Goal: Transaction & Acquisition: Purchase product/service

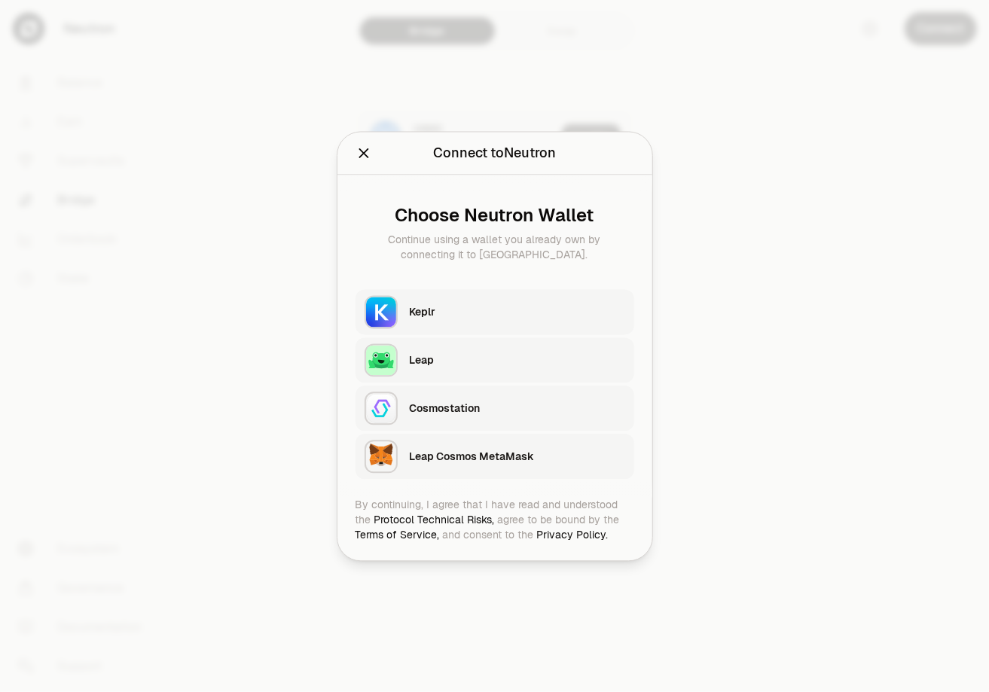
click at [541, 458] on div "Leap Cosmos MetaMask" at bounding box center [517, 456] width 215 height 15
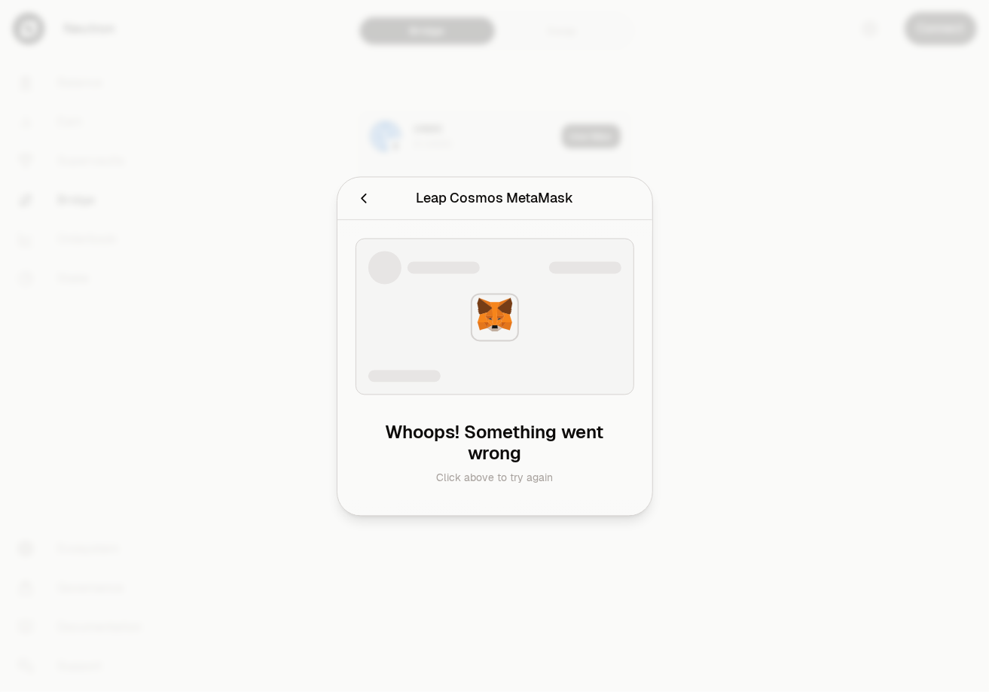
click at [361, 200] on icon "Cancel" at bounding box center [364, 198] width 17 height 17
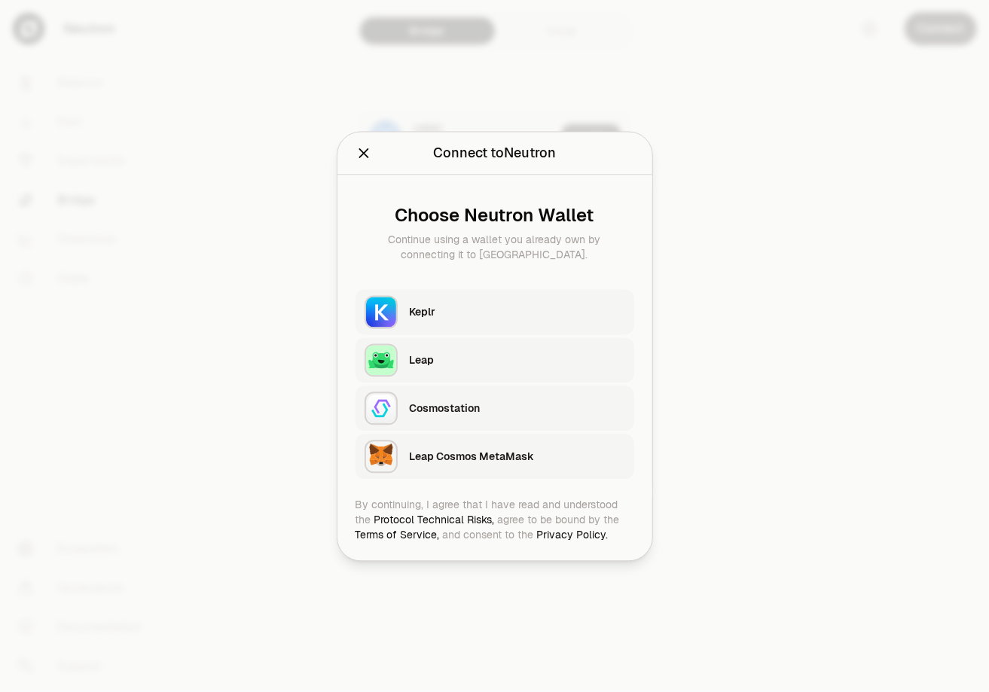
click at [397, 155] on div at bounding box center [392, 152] width 72 height 21
click at [358, 156] on icon "Close" at bounding box center [364, 153] width 17 height 17
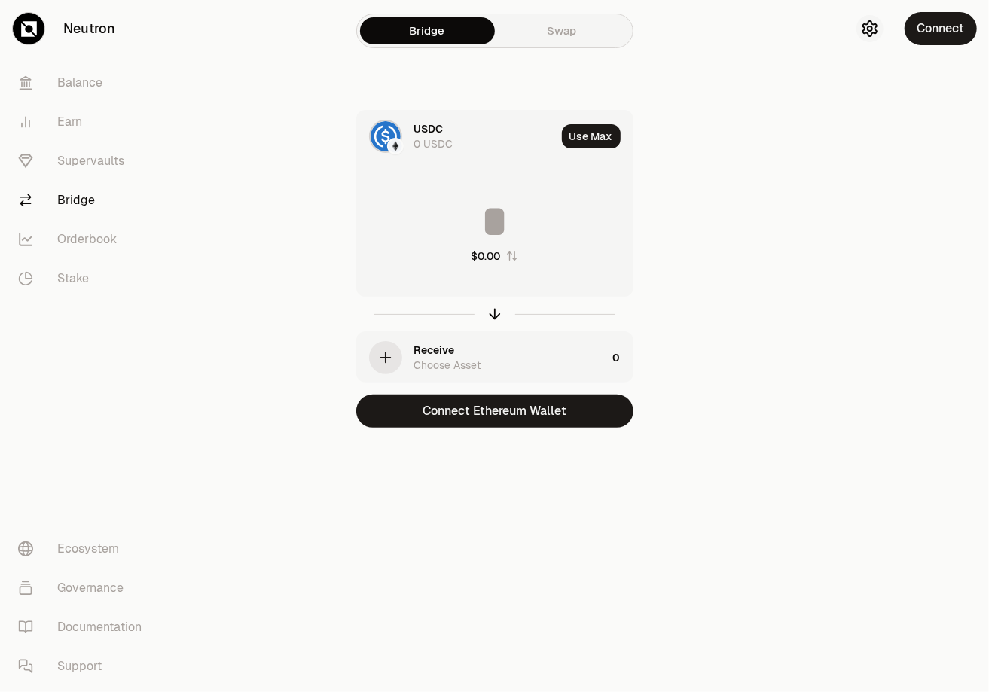
click at [866, 31] on icon "button" at bounding box center [870, 29] width 18 height 18
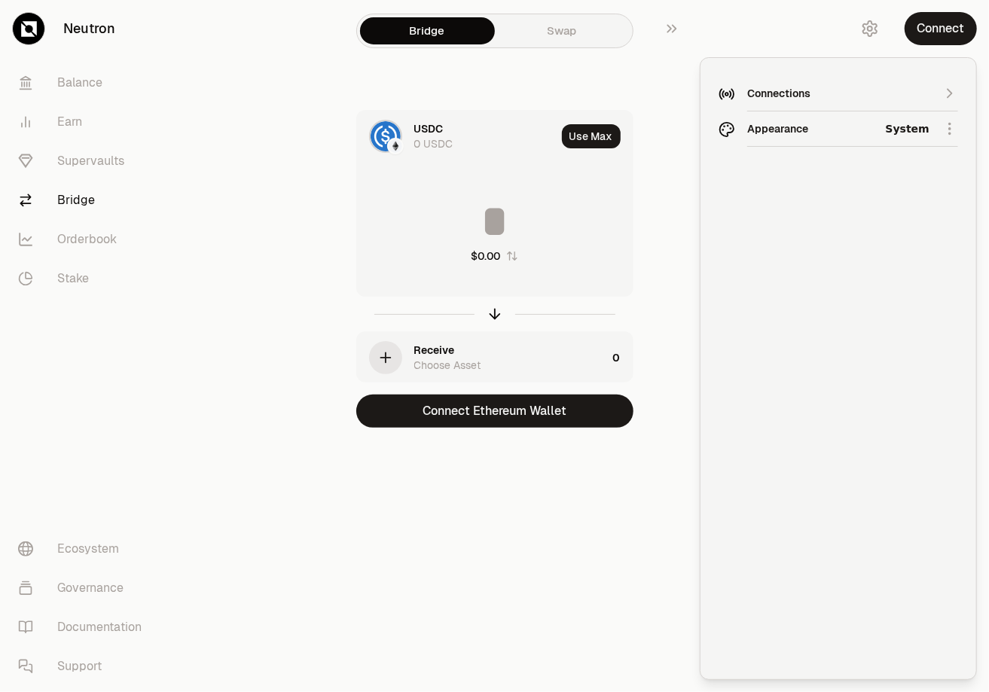
click at [824, 81] on div "Connections" at bounding box center [852, 93] width 211 height 35
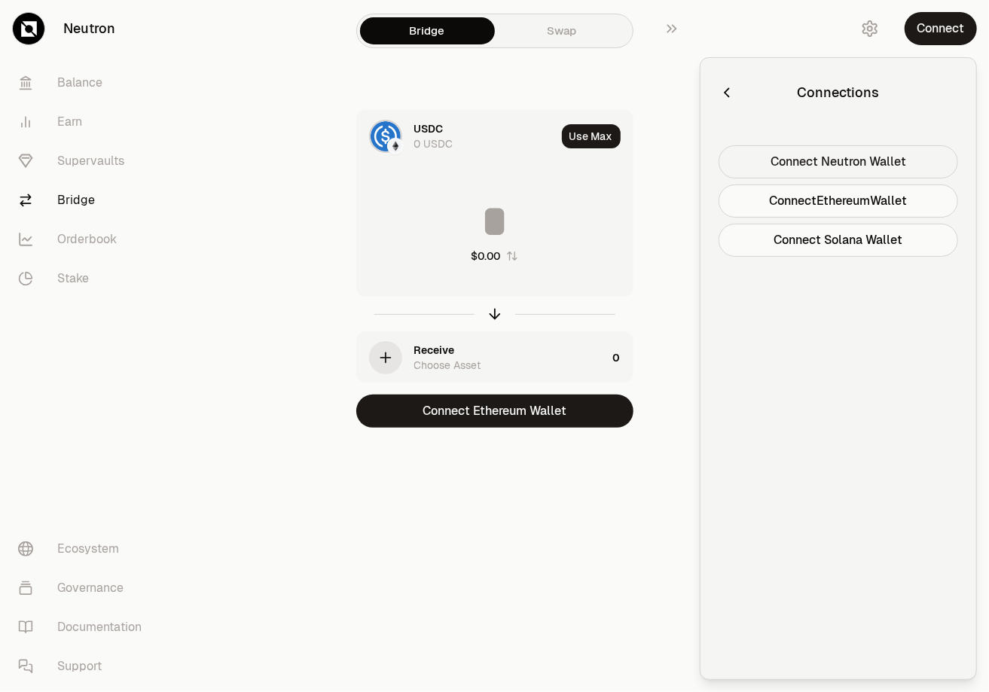
click at [814, 161] on button "Connect Neutron Wallet" at bounding box center [839, 161] width 240 height 33
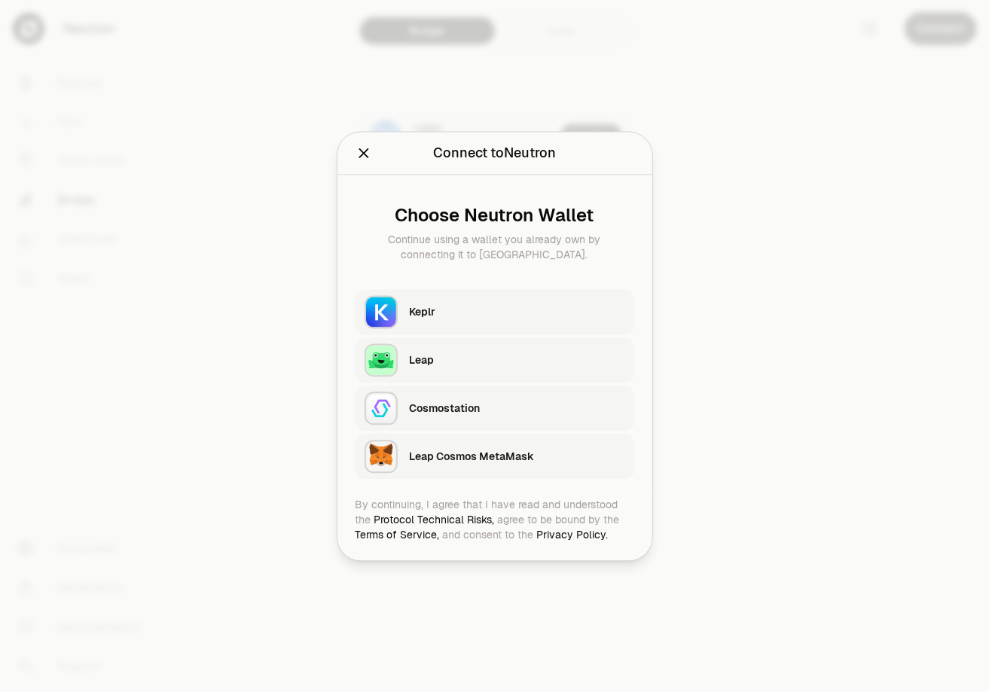
click at [359, 154] on icon "Close" at bounding box center [364, 153] width 17 height 17
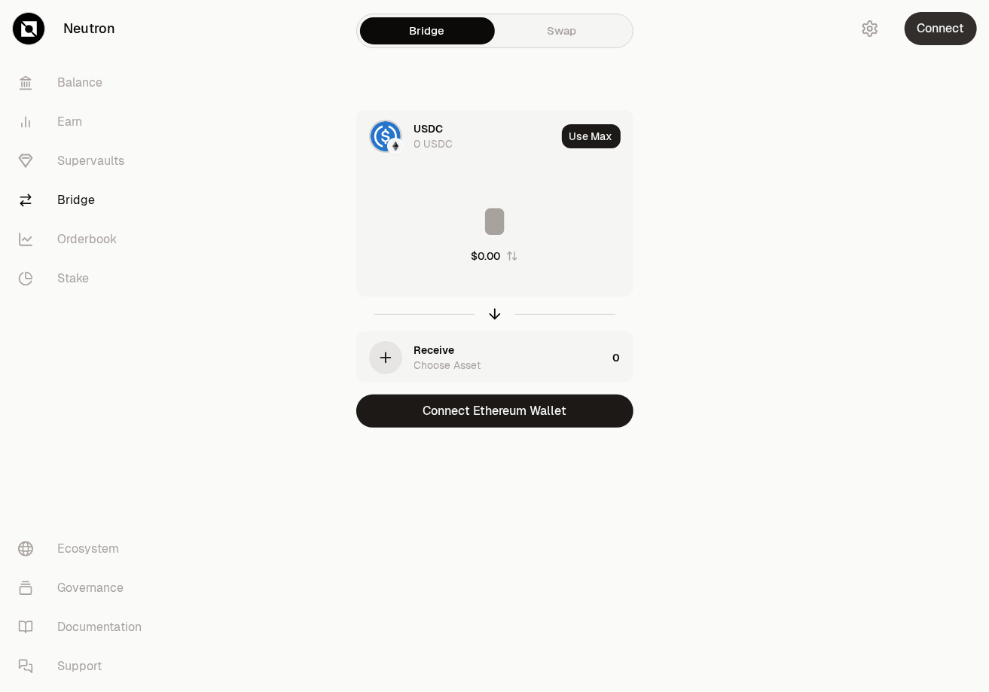
click at [937, 29] on button "Connect" at bounding box center [941, 28] width 72 height 33
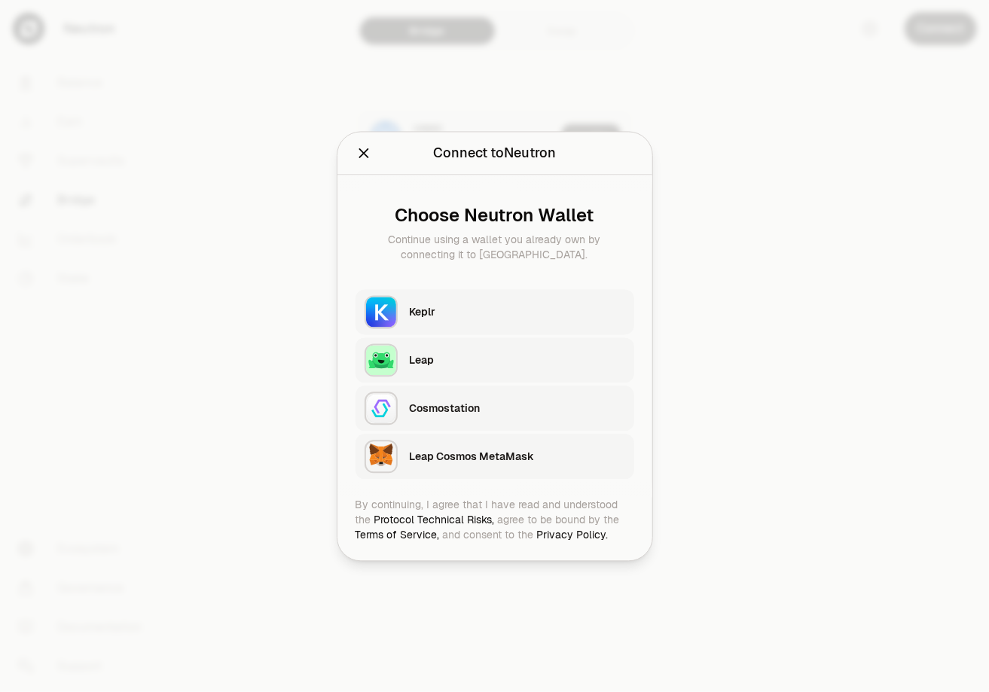
click at [365, 155] on icon "Close" at bounding box center [364, 153] width 10 height 10
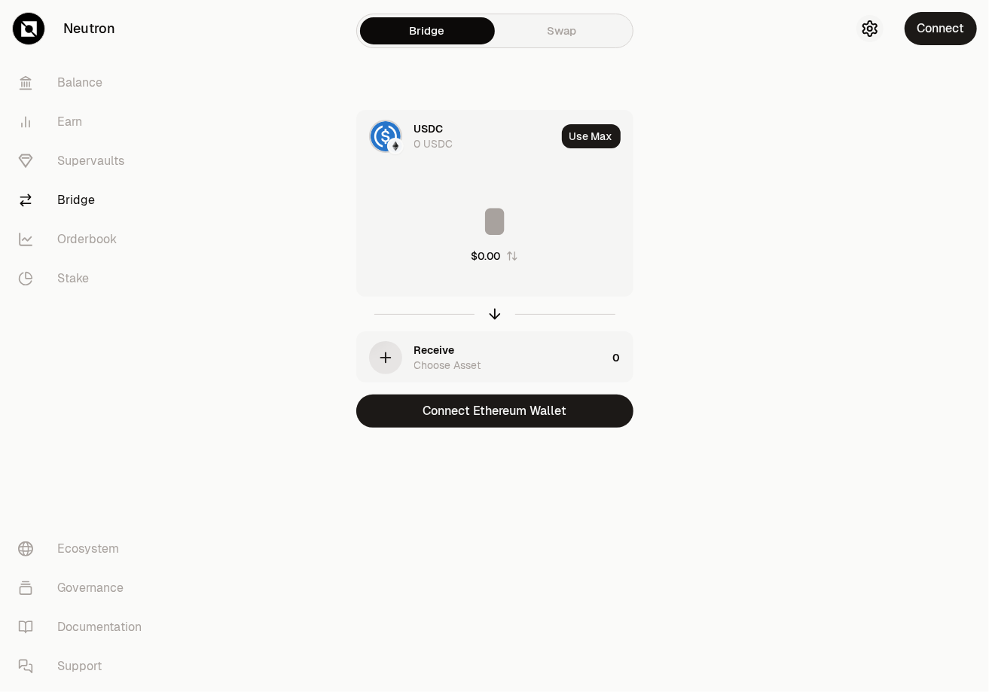
click at [870, 29] on icon "button" at bounding box center [870, 29] width 18 height 18
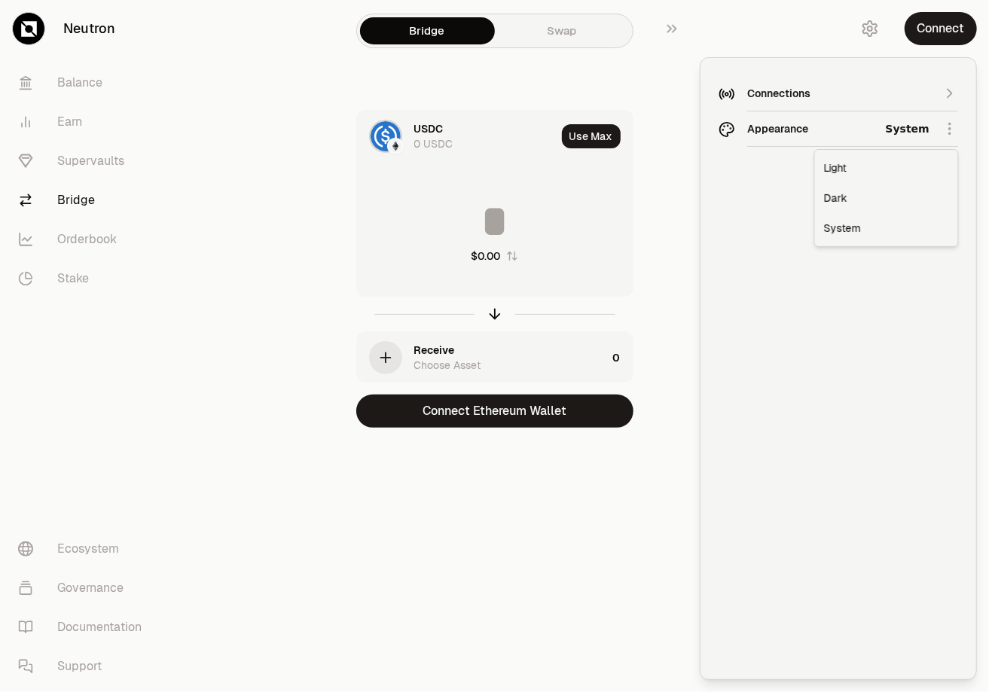
click at [952, 129] on html "Neutron Balance Earn Supervaults Bridge Orderbook Stake Ecosystem Governance Do…" at bounding box center [494, 346] width 989 height 692
click at [896, 96] on html "Neutron Balance Earn Supervaults Bridge Orderbook Stake Ecosystem Governance Do…" at bounding box center [494, 346] width 989 height 692
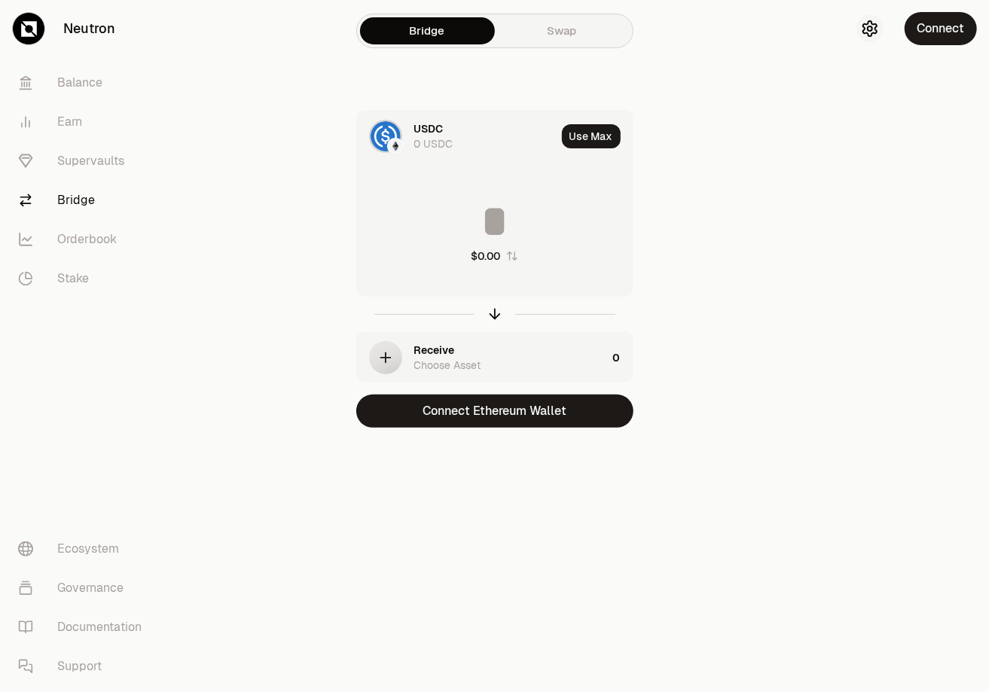
click at [873, 35] on icon "button" at bounding box center [870, 28] width 14 height 15
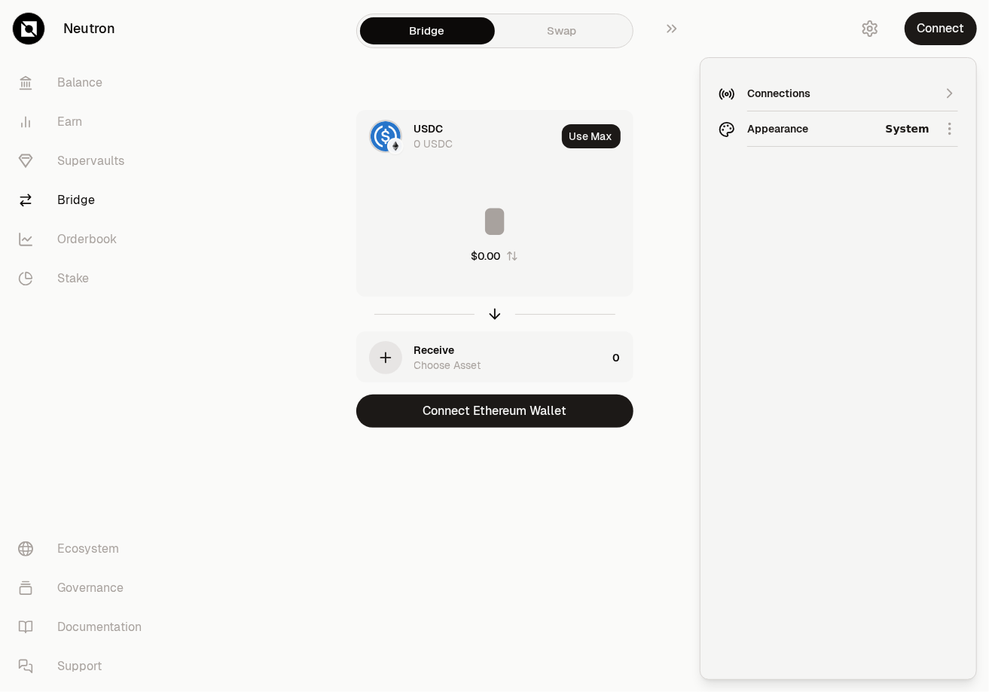
click at [944, 93] on icon "button" at bounding box center [950, 93] width 17 height 17
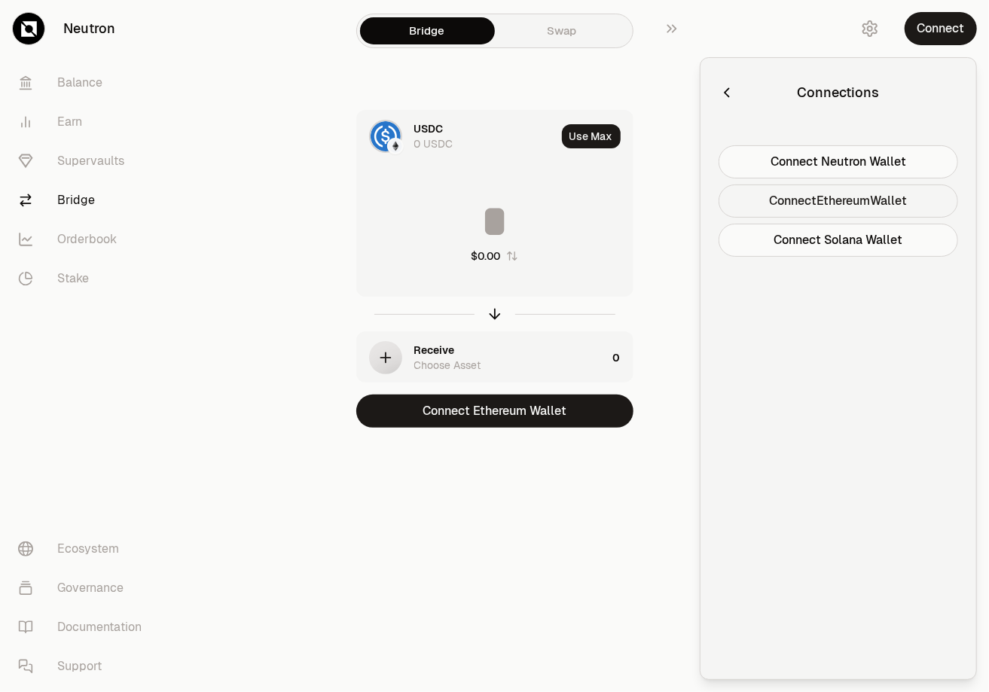
click at [871, 200] on button "Connect Ethereum Wallet" at bounding box center [839, 201] width 240 height 33
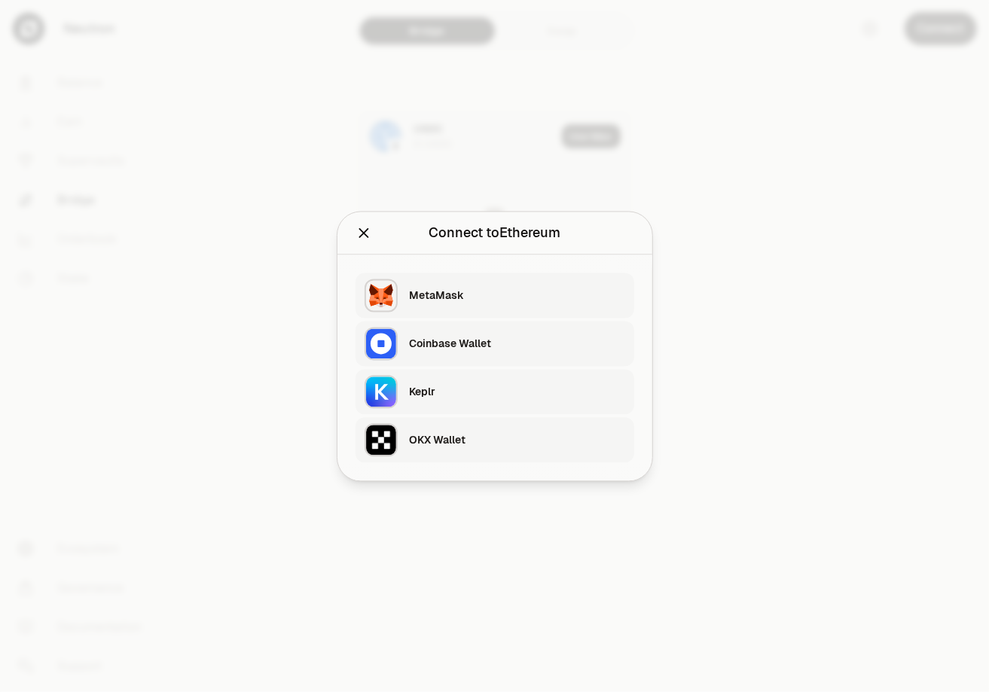
click at [509, 447] on div "OKX Wallet" at bounding box center [517, 439] width 215 height 15
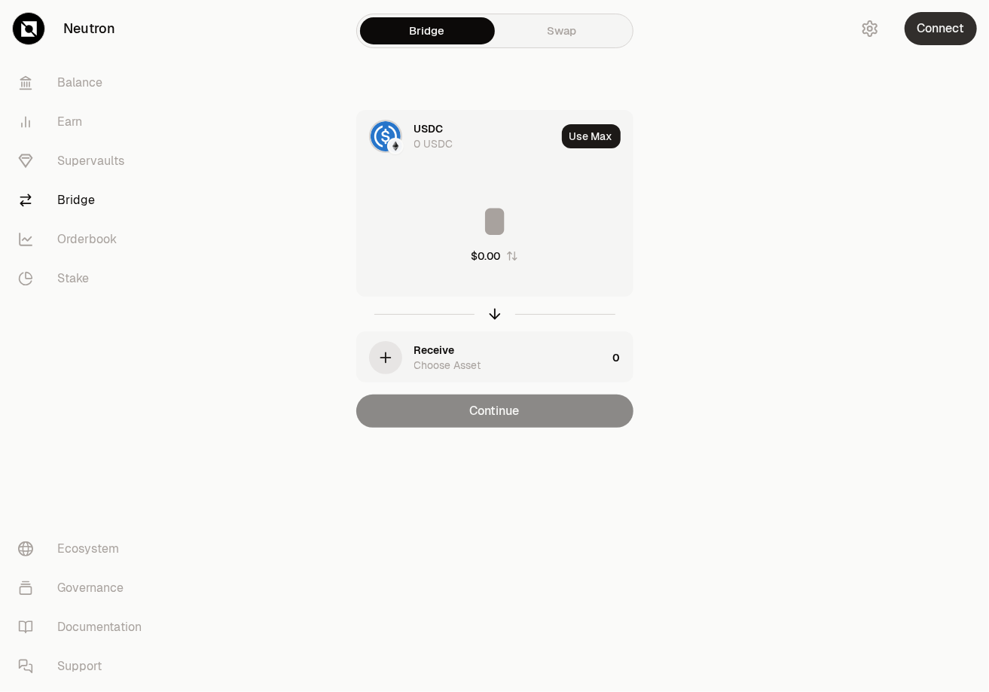
click at [935, 36] on button "Connect" at bounding box center [941, 28] width 72 height 33
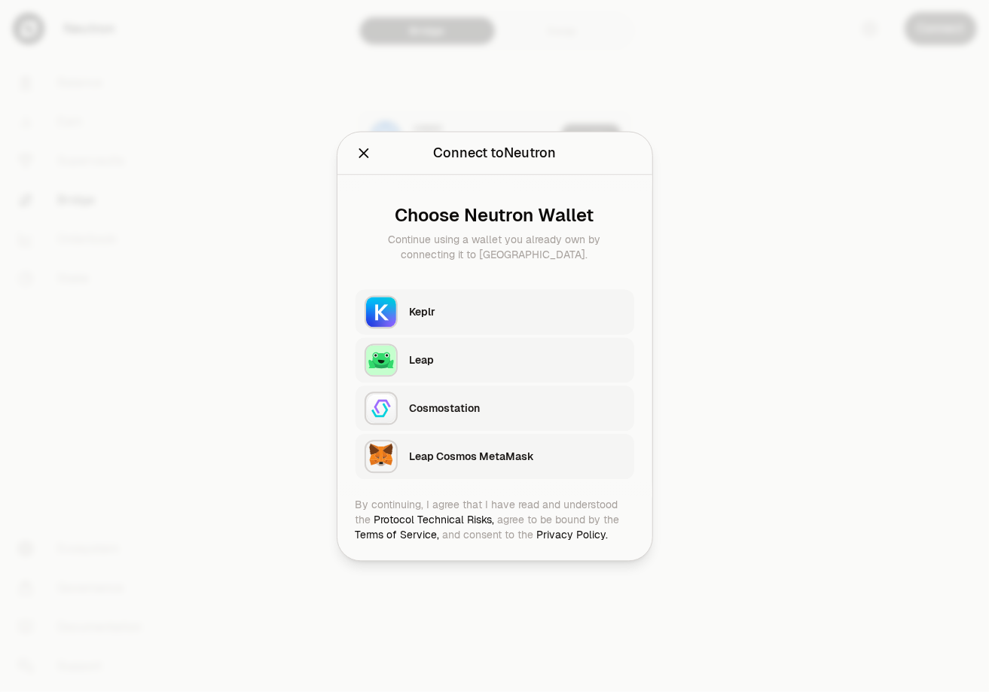
click at [356, 158] on icon "Close" at bounding box center [364, 153] width 17 height 17
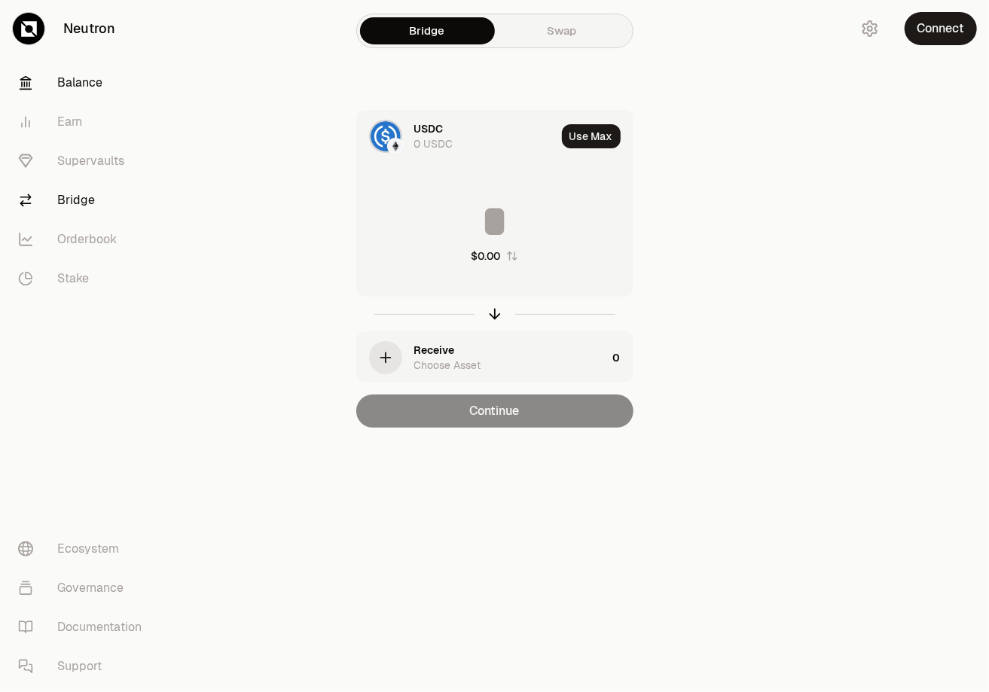
click at [62, 83] on link "Balance" at bounding box center [84, 82] width 157 height 39
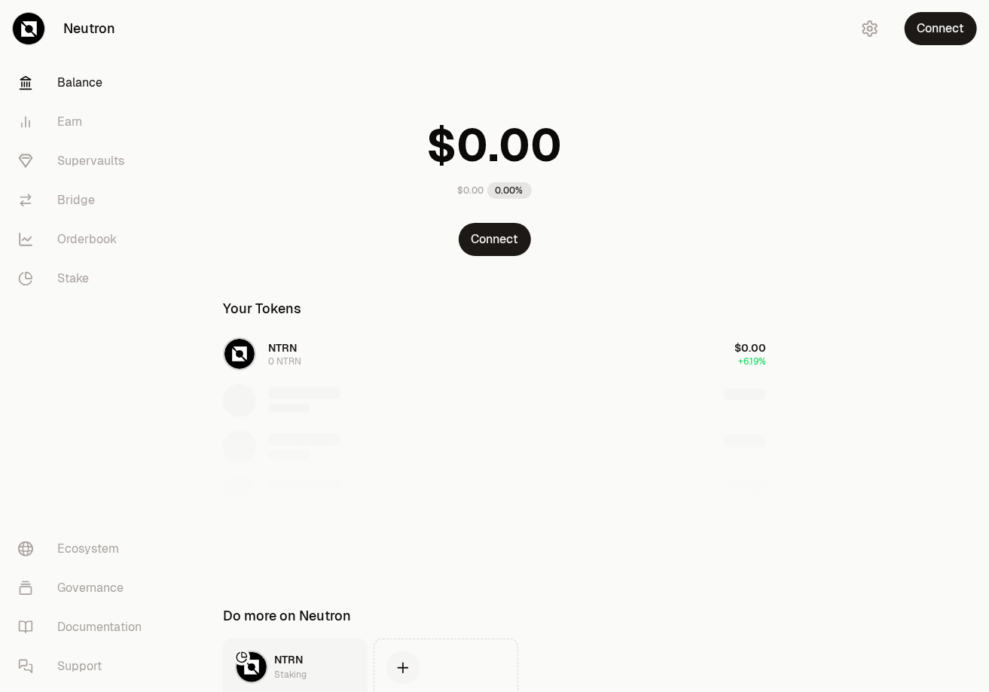
click at [289, 362] on div "NTRN 0 NTRN $0.00 +6.19%" at bounding box center [494, 448] width 579 height 232
click at [244, 356] on div "NTRN 0 NTRN $0.00 +6.19%" at bounding box center [494, 448] width 579 height 232
click at [943, 23] on button "Connect" at bounding box center [941, 28] width 72 height 33
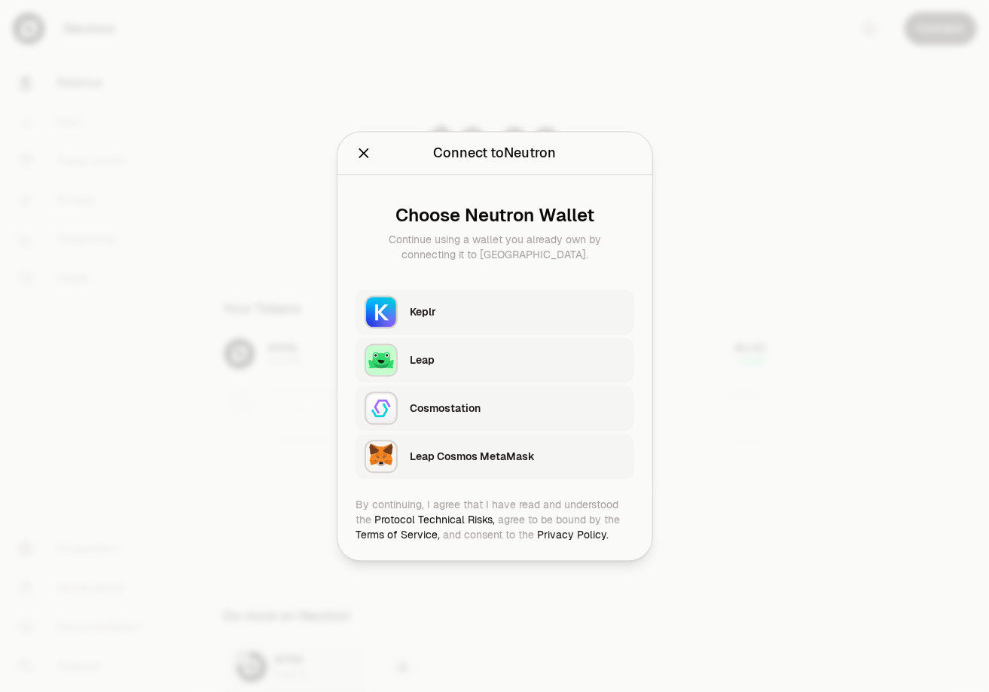
drag, startPoint x: 863, startPoint y: 100, endPoint x: 873, endPoint y: 59, distance: 42.4
click at [864, 101] on div at bounding box center [494, 346] width 989 height 692
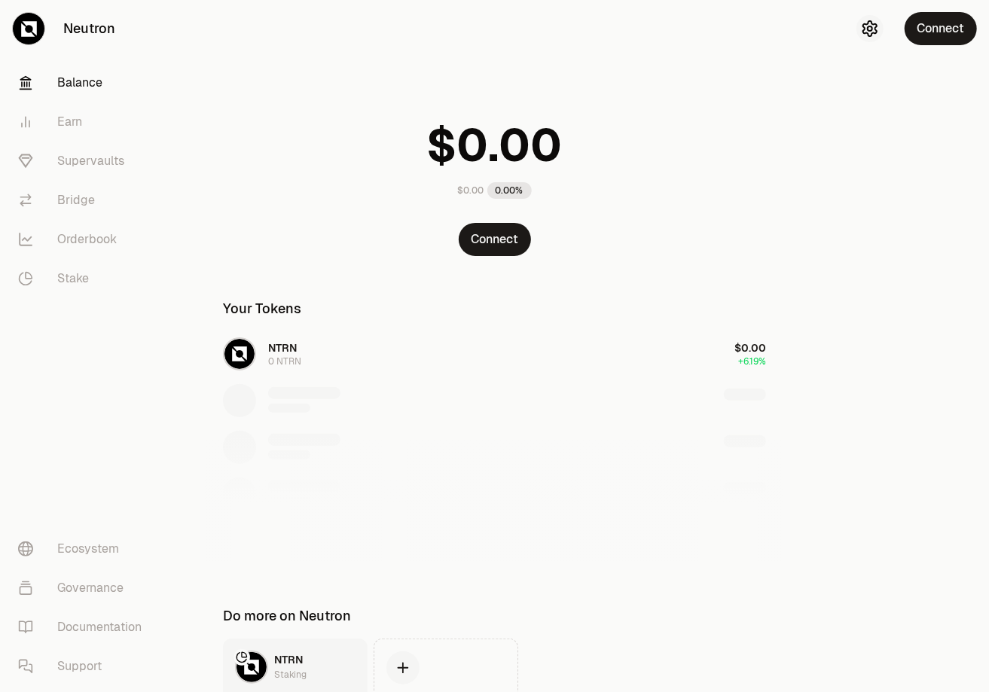
click at [876, 25] on icon "button" at bounding box center [870, 29] width 18 height 18
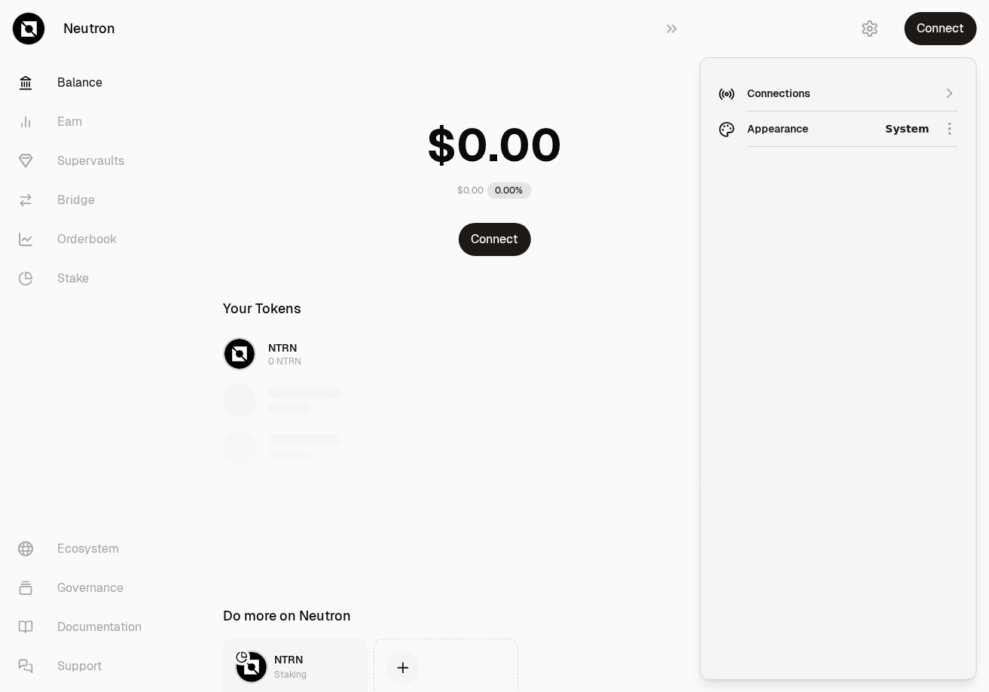
click at [843, 90] on div "Connections" at bounding box center [838, 93] width 182 height 15
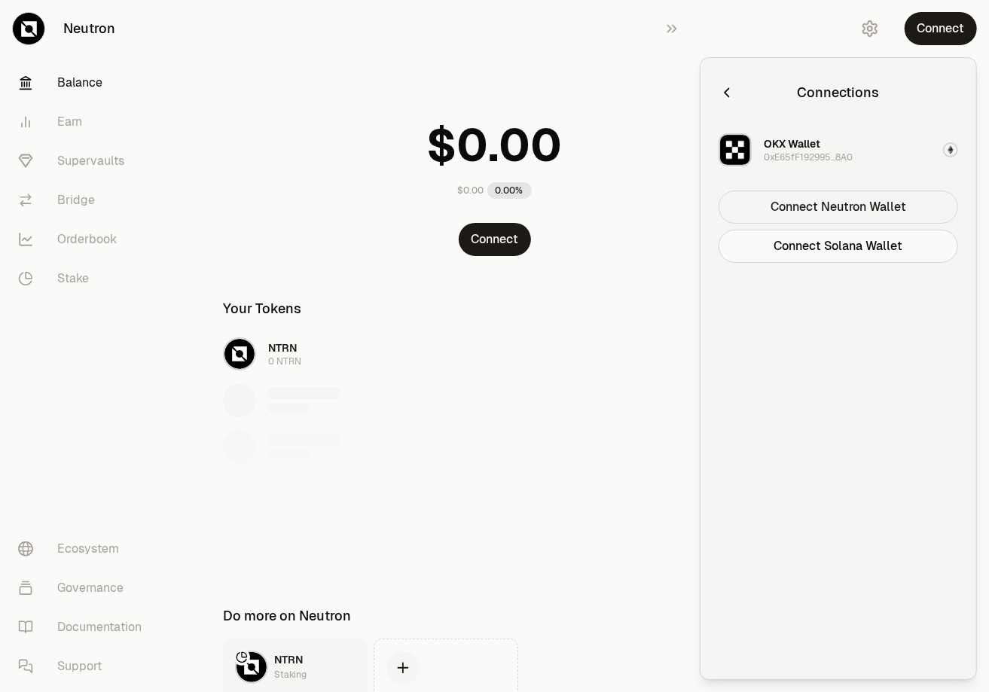
click at [818, 209] on button "Connect Neutron Wallet" at bounding box center [839, 207] width 240 height 33
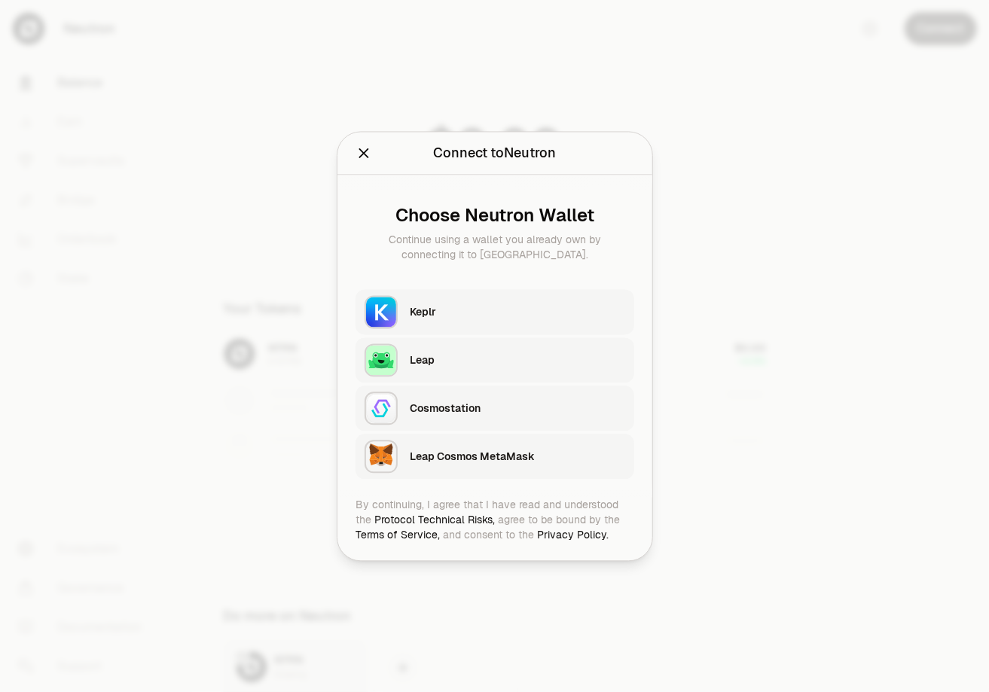
click at [496, 365] on div "Leap" at bounding box center [517, 360] width 215 height 15
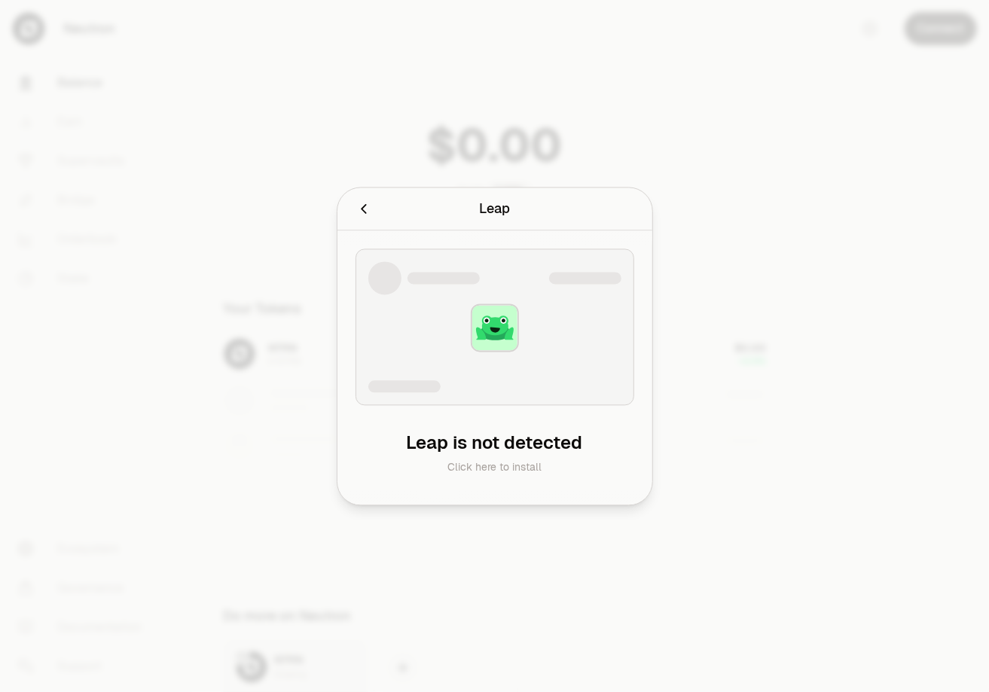
click at [362, 209] on icon "Cancel" at bounding box center [363, 209] width 5 height 10
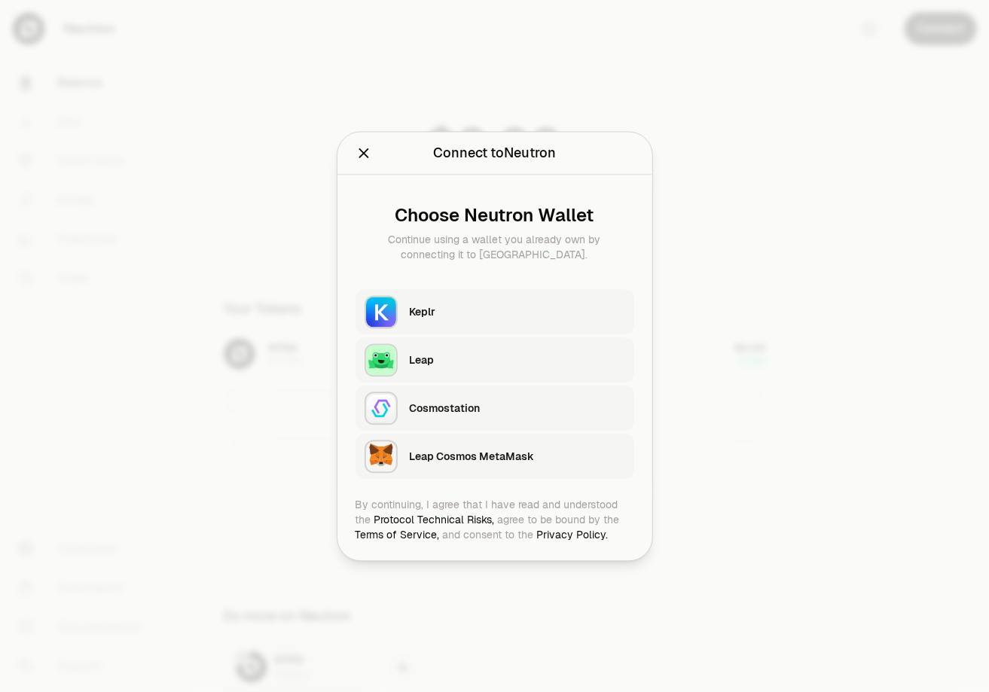
click at [466, 356] on div "Leap" at bounding box center [517, 360] width 215 height 15
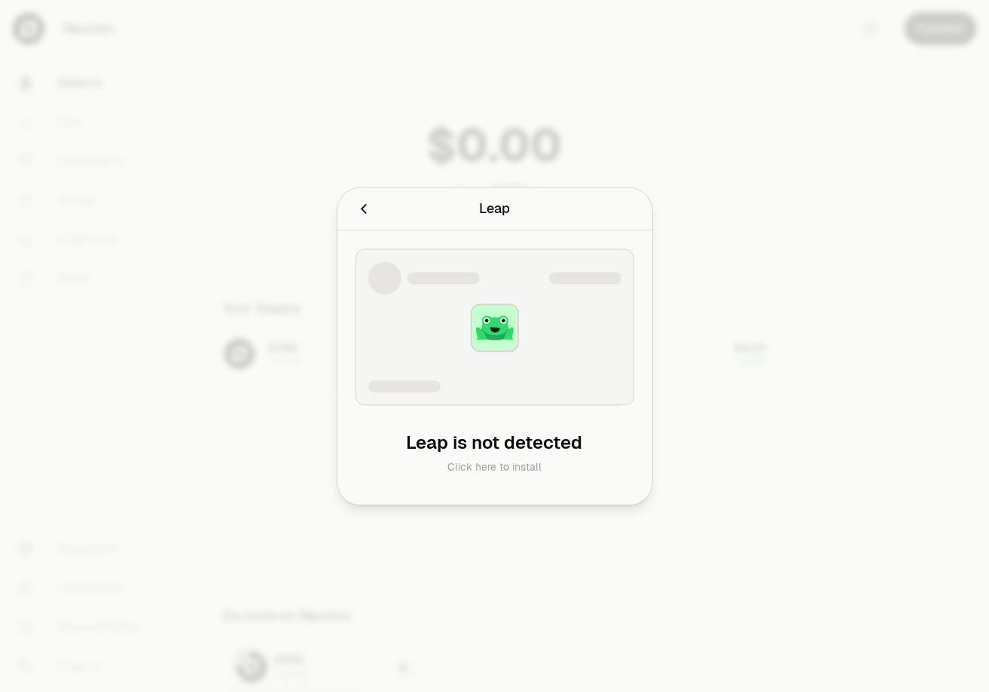
click at [365, 204] on icon "Cancel" at bounding box center [364, 208] width 17 height 17
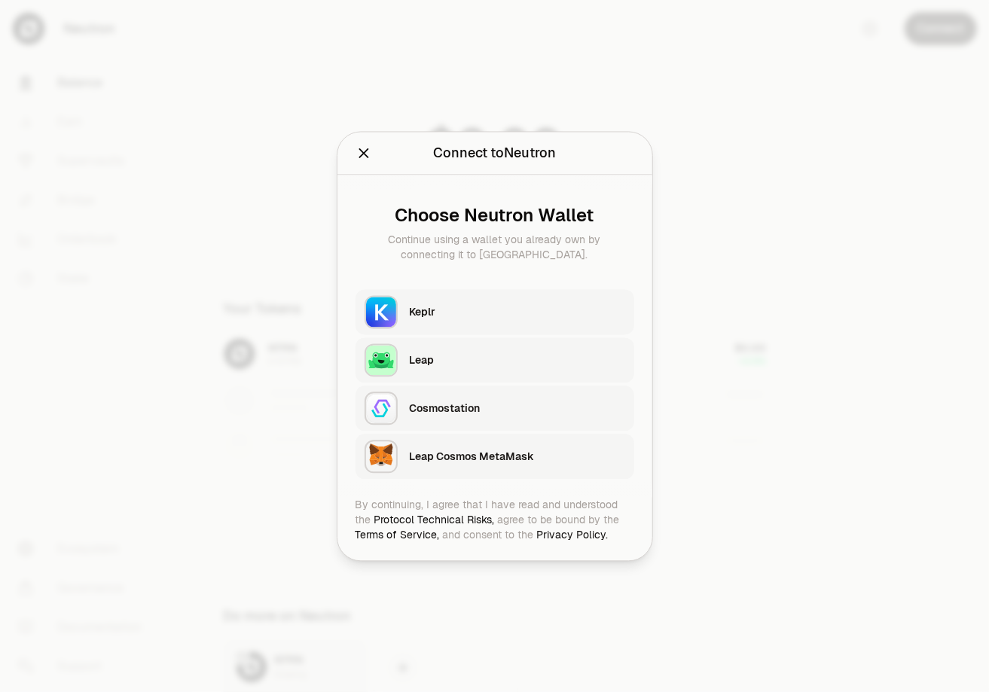
click at [457, 401] on div "Cosmostation" at bounding box center [517, 408] width 215 height 15
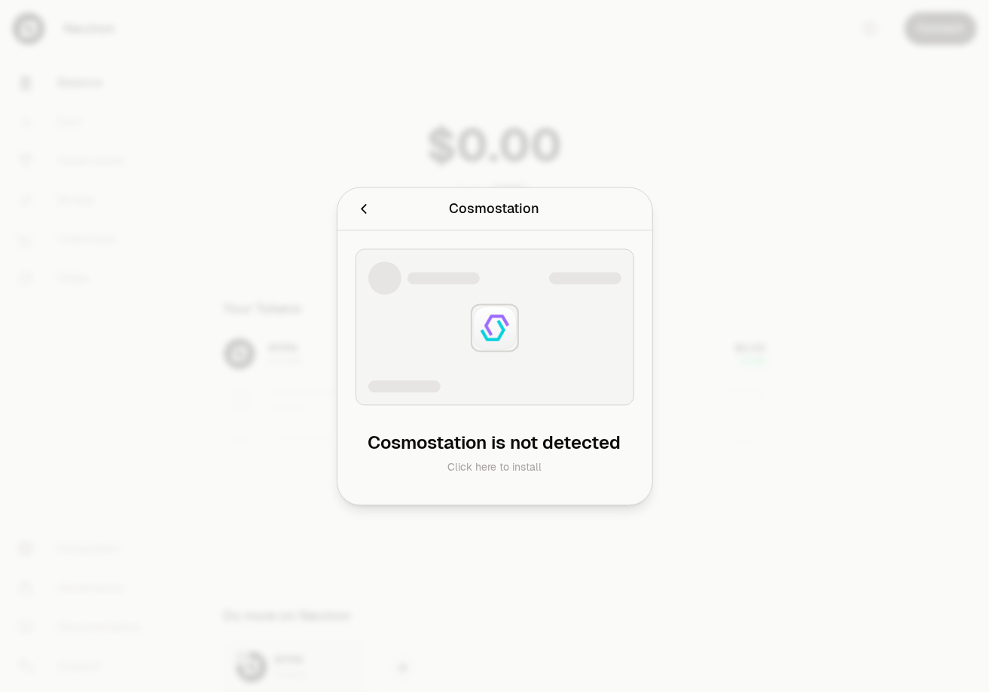
click at [365, 204] on icon "Cancel" at bounding box center [363, 209] width 5 height 10
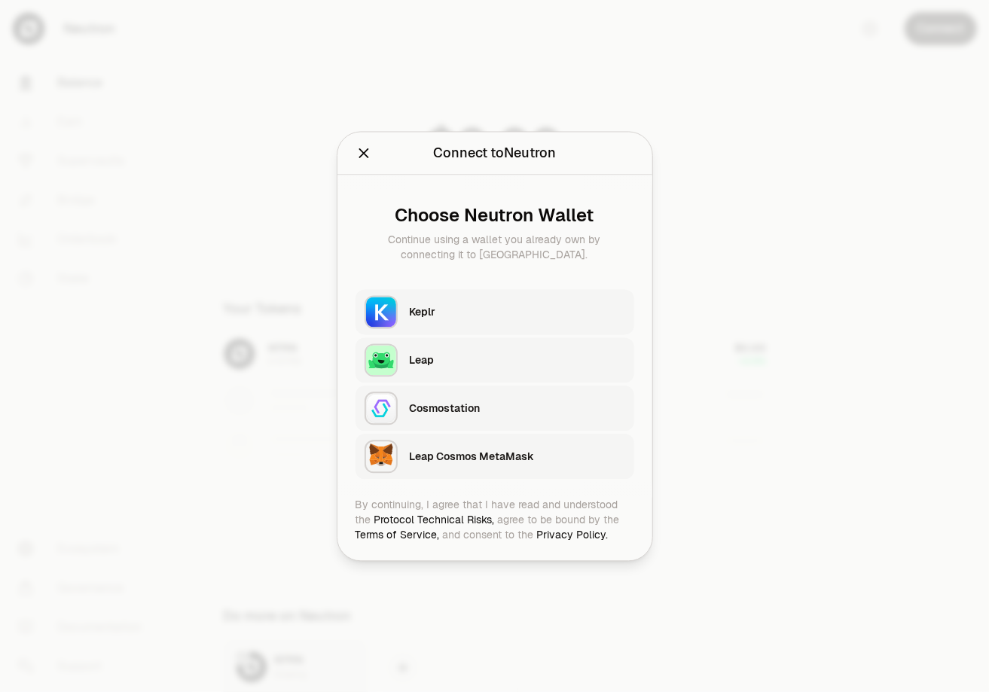
click at [511, 461] on div "Leap Cosmos MetaMask" at bounding box center [517, 456] width 215 height 15
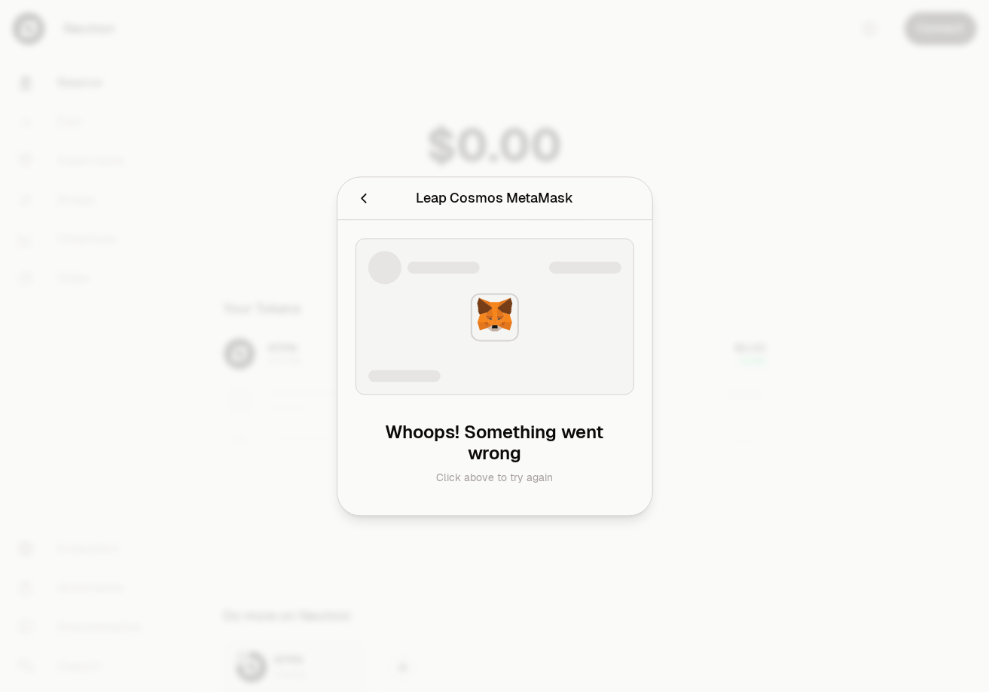
click at [363, 201] on icon "Cancel" at bounding box center [363, 199] width 5 height 10
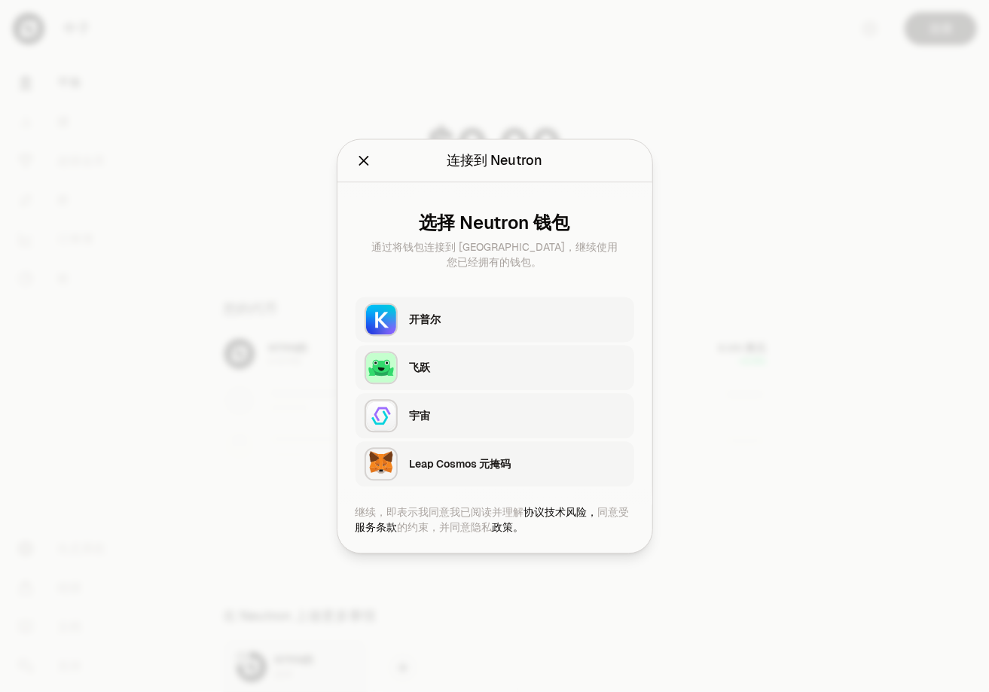
click at [367, 162] on icon "关闭" at bounding box center [364, 160] width 17 height 17
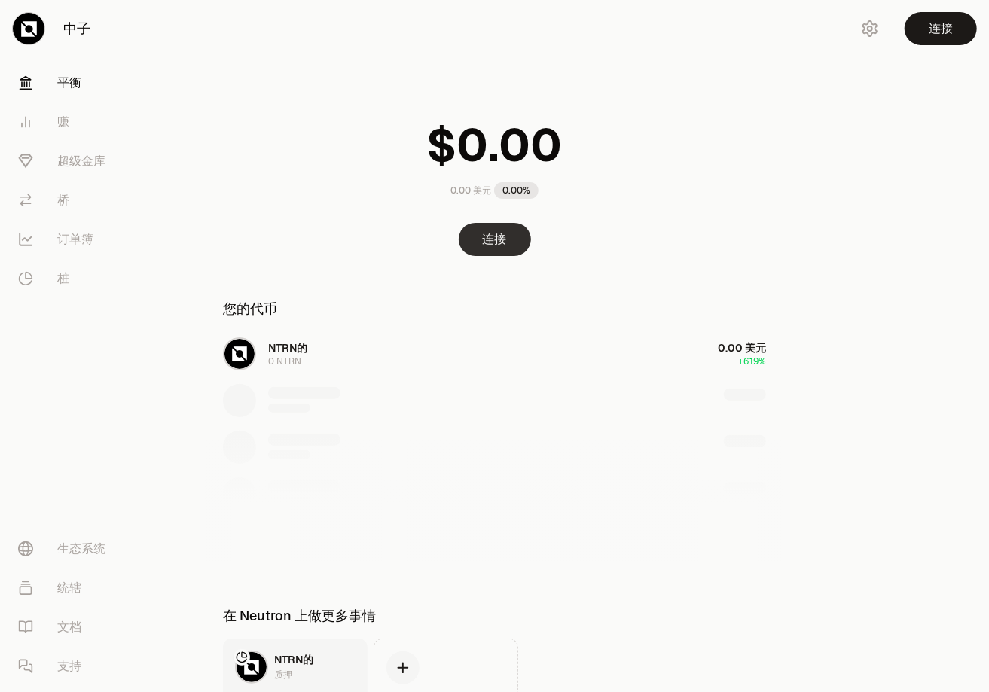
click at [493, 243] on button "连接" at bounding box center [495, 239] width 72 height 33
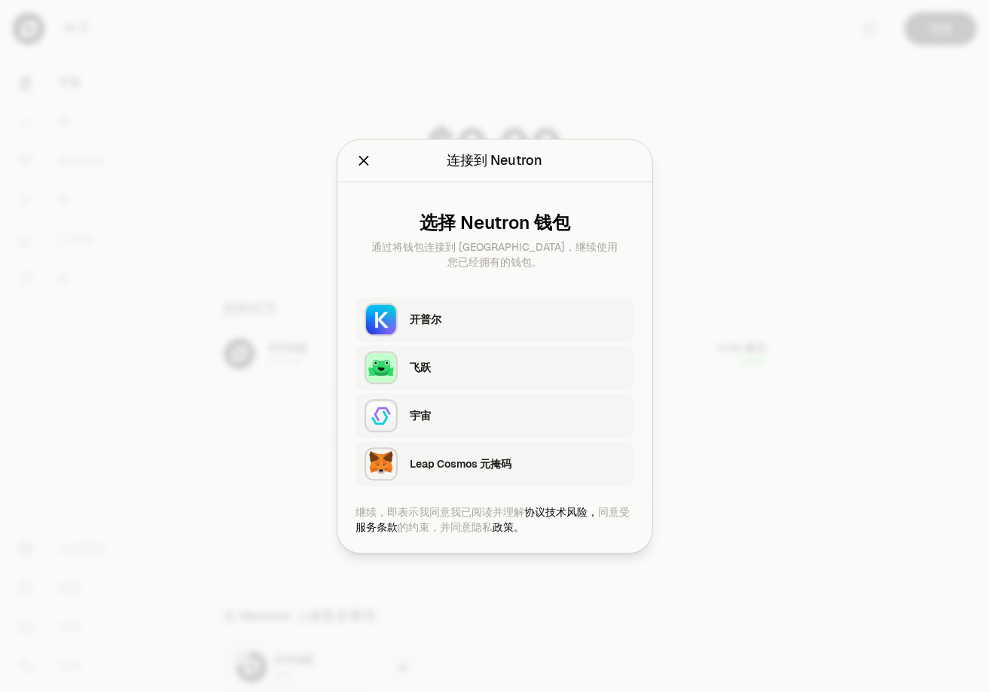
click at [363, 159] on icon "关闭" at bounding box center [364, 160] width 17 height 17
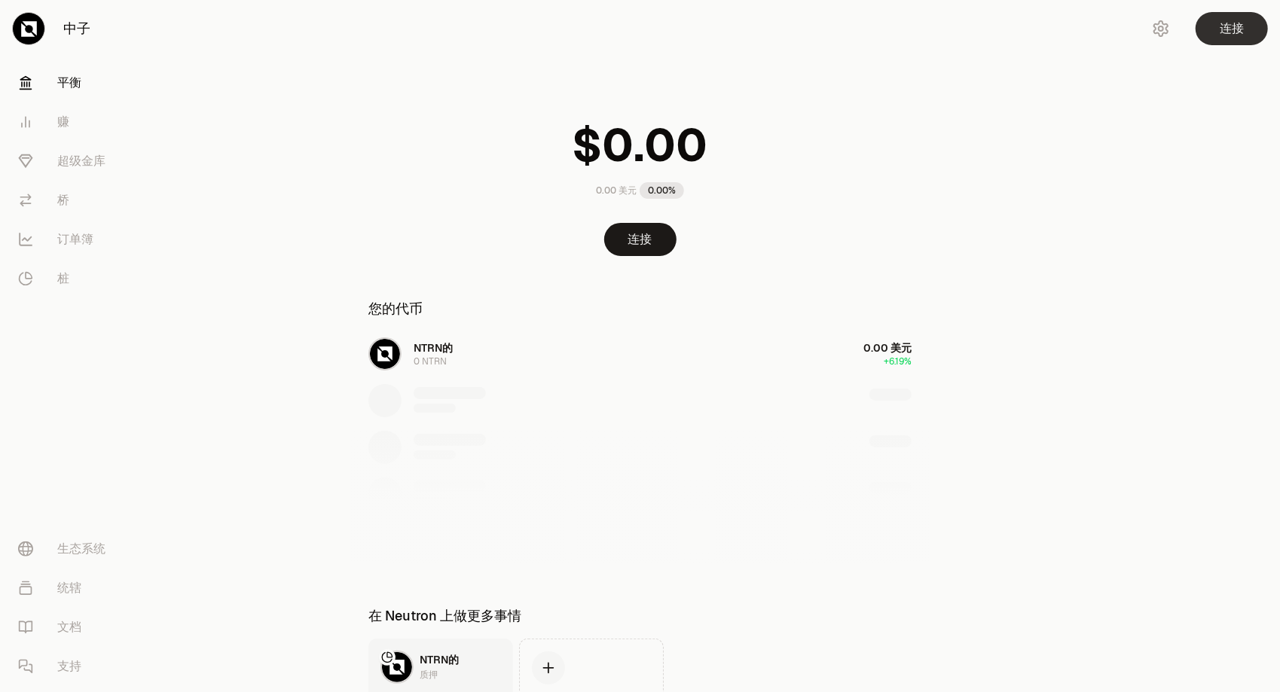
click at [989, 22] on button "连接" at bounding box center [1232, 28] width 72 height 33
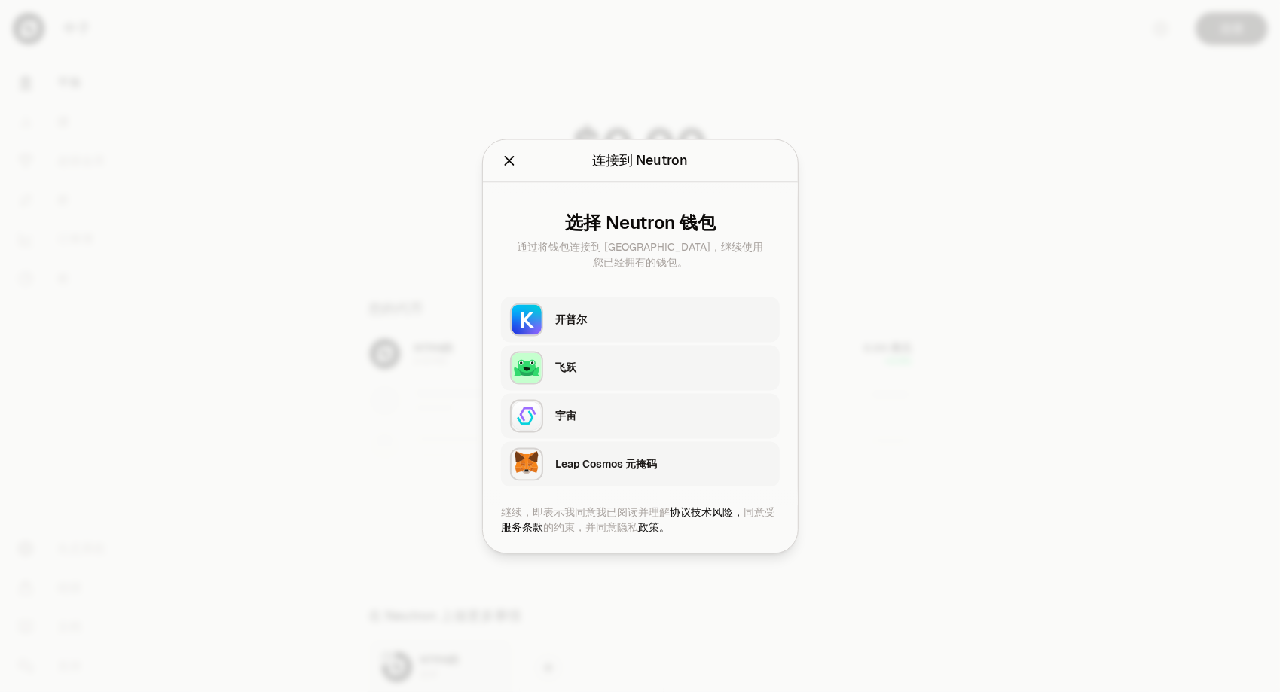
click at [616, 324] on div "开普尔" at bounding box center [662, 319] width 215 height 15
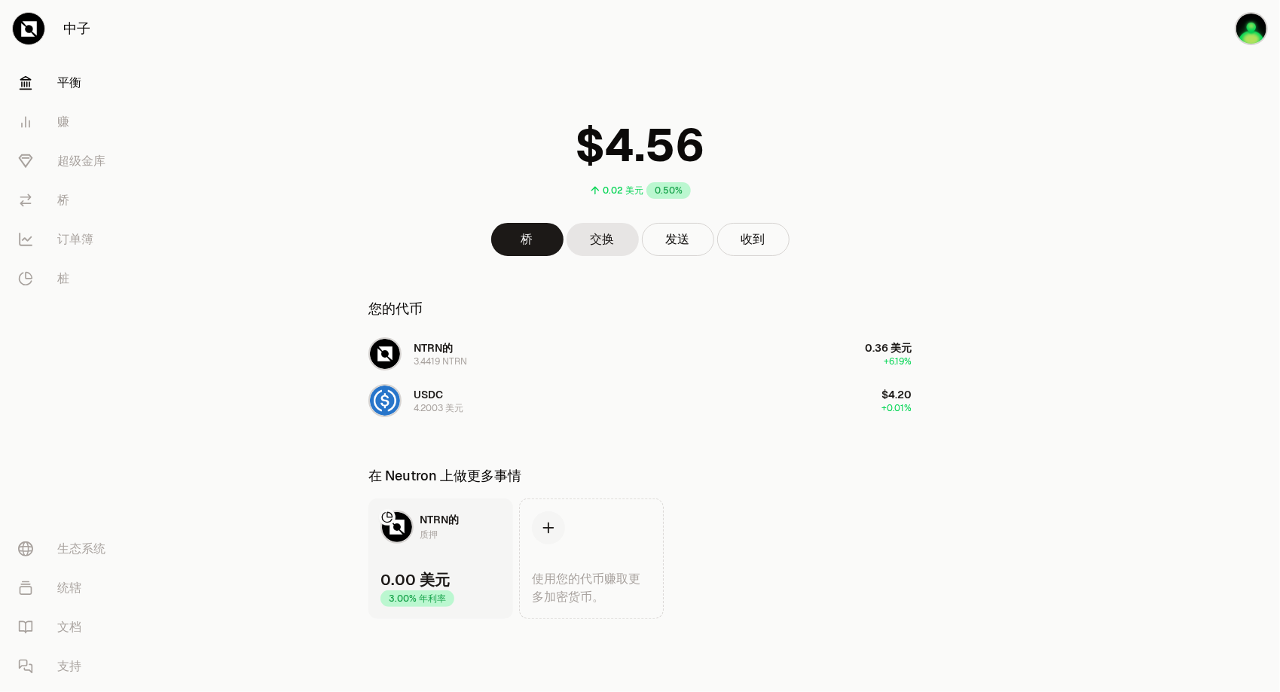
click at [989, 277] on div at bounding box center [1195, 340] width 169 height 680
click at [71, 194] on link "桥" at bounding box center [84, 200] width 157 height 39
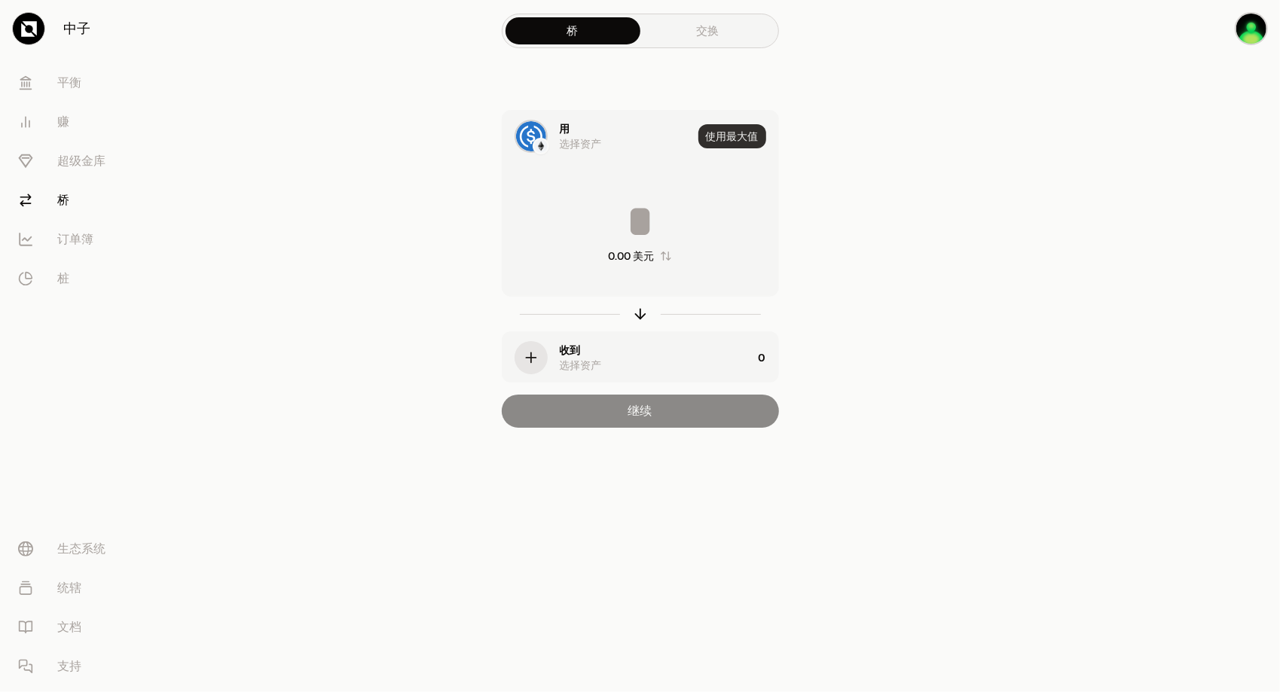
click at [728, 138] on button "使用最大值" at bounding box center [732, 136] width 68 height 24
type input "*"
click at [536, 356] on icon "button" at bounding box center [531, 358] width 17 height 17
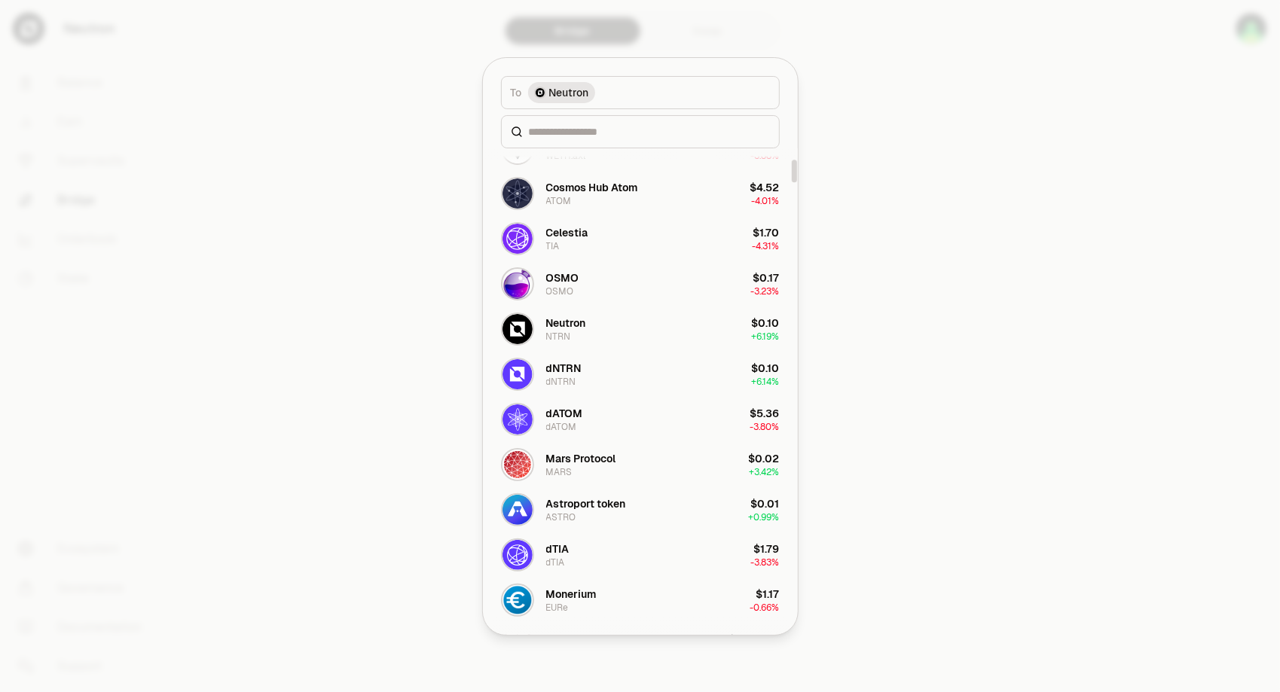
scroll to position [226, 0]
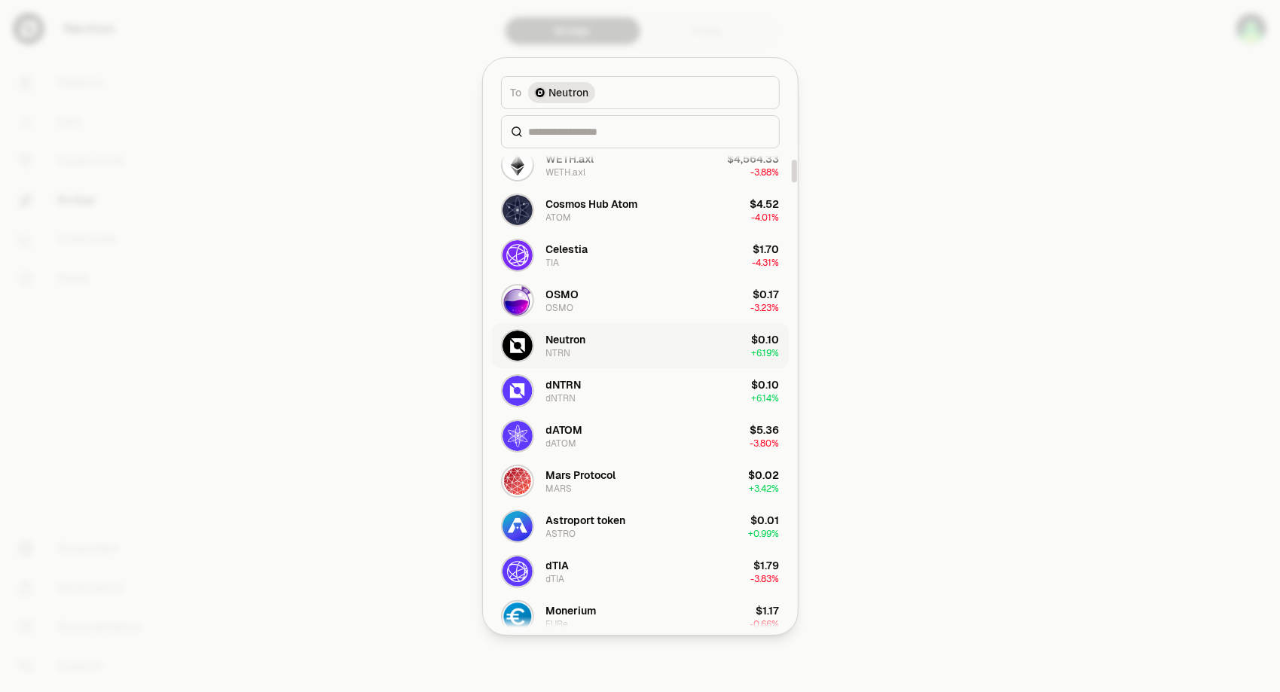
click at [663, 344] on button "Neutron NTRN $0.10 + 6.19%" at bounding box center [640, 345] width 297 height 45
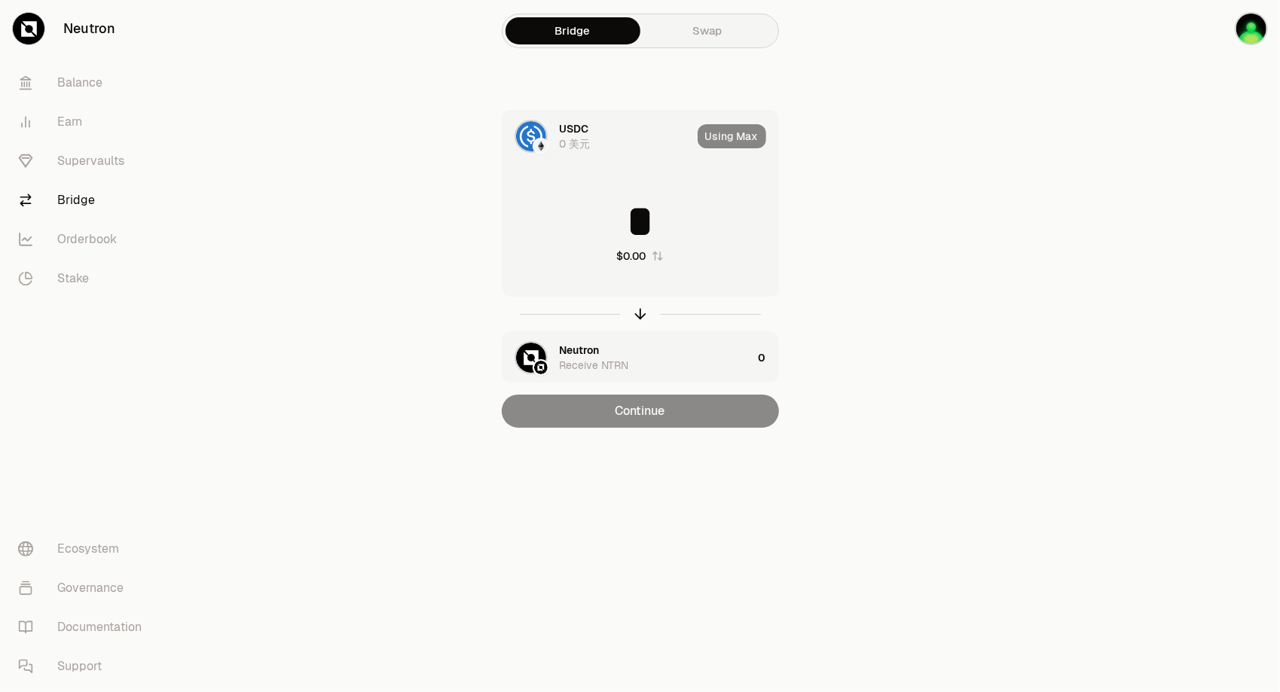
click at [725, 139] on div "Using Max" at bounding box center [738, 136] width 81 height 51
click at [989, 27] on img "button" at bounding box center [1251, 28] width 33 height 33
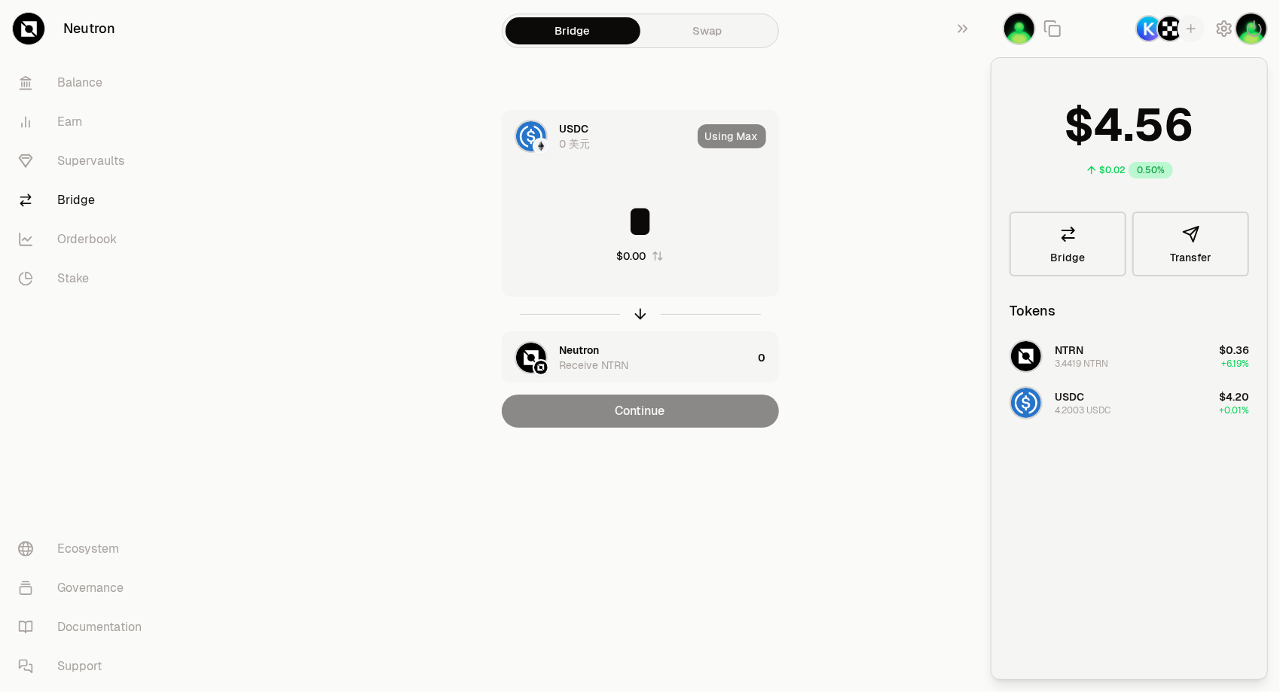
click at [888, 274] on div "USDC 0 美元 Using Max * $0.00 Neutron Receive NTRN 0 Continue" at bounding box center [640, 269] width 506 height 318
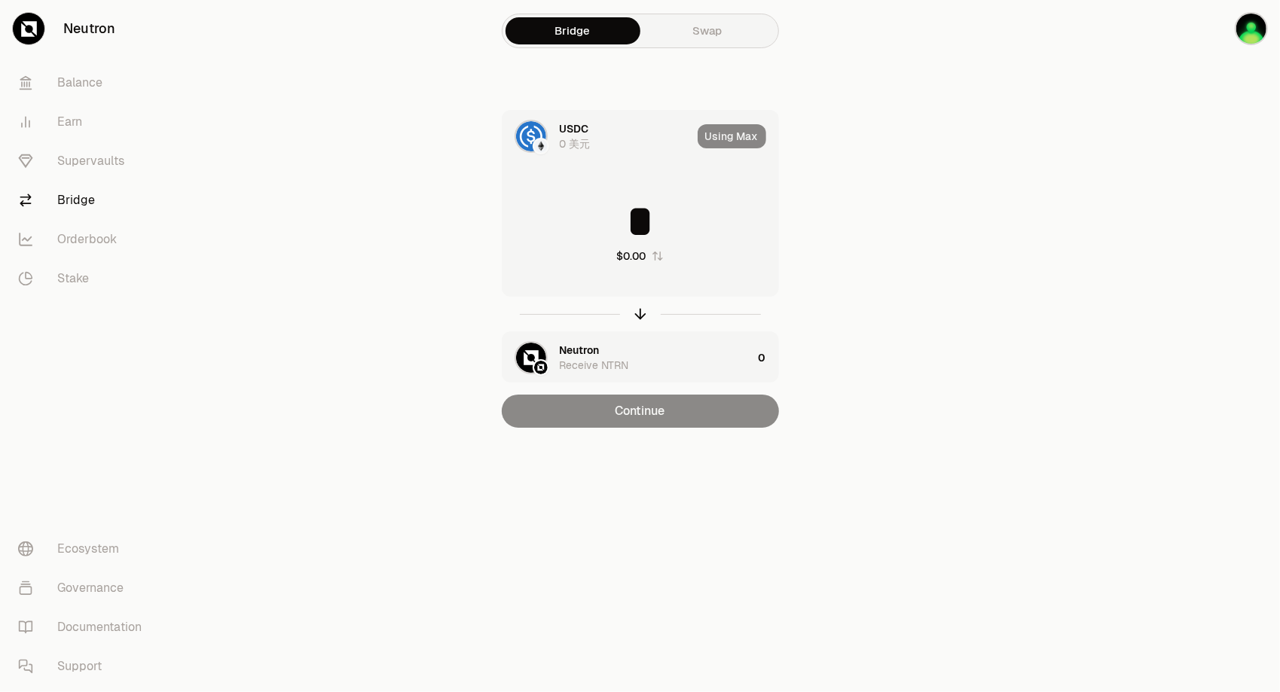
click at [535, 132] on img at bounding box center [531, 136] width 30 height 30
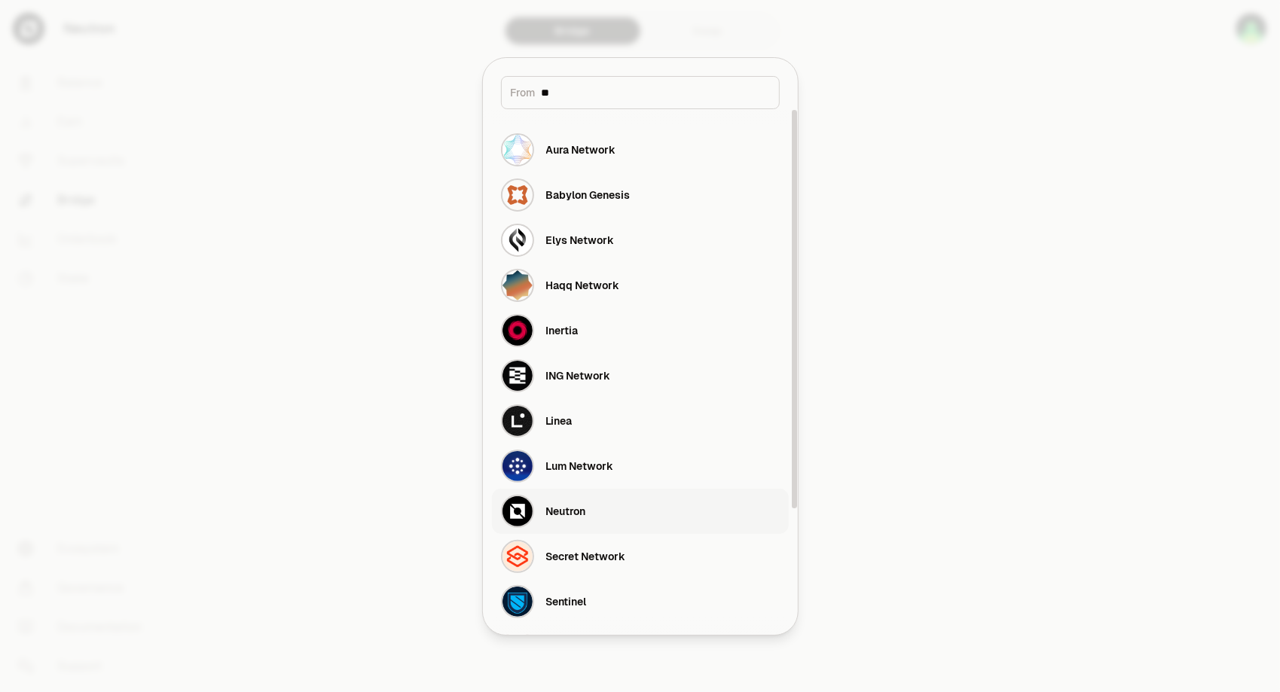
type input "**"
click at [591, 506] on button "Neutron" at bounding box center [640, 511] width 297 height 45
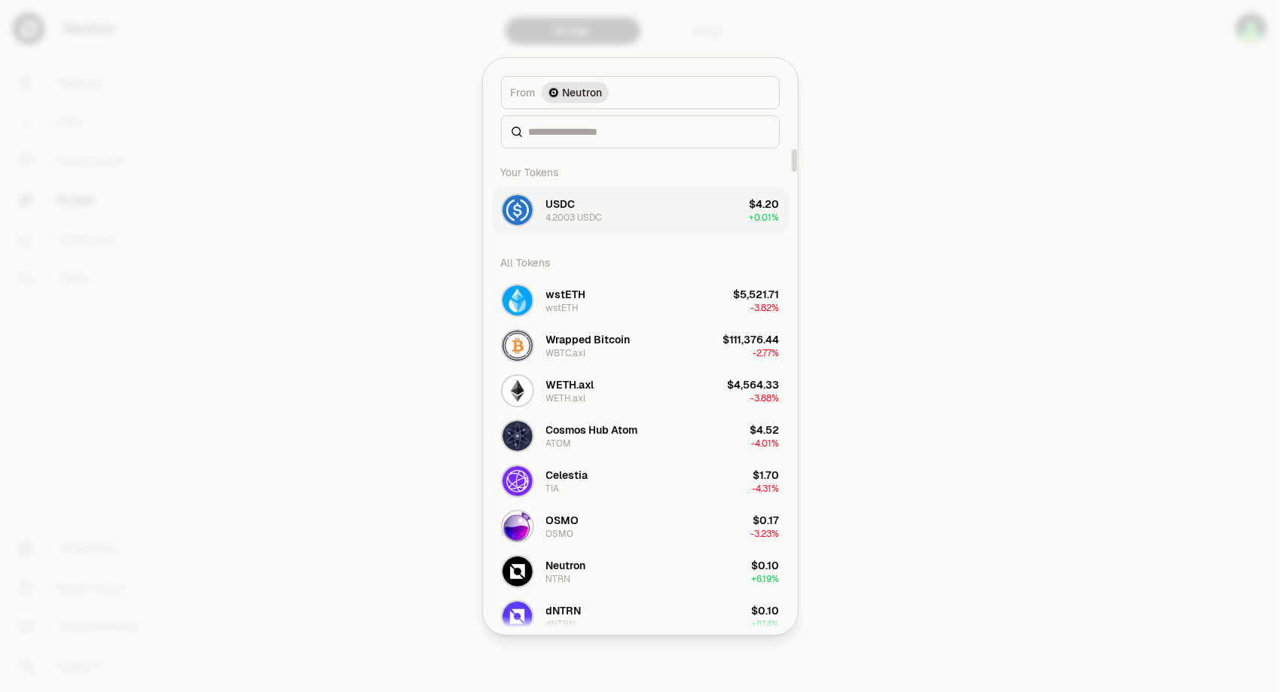
click at [649, 213] on button "USDC 4.2003 USDC $4.20 + 0.01%" at bounding box center [640, 210] width 297 height 45
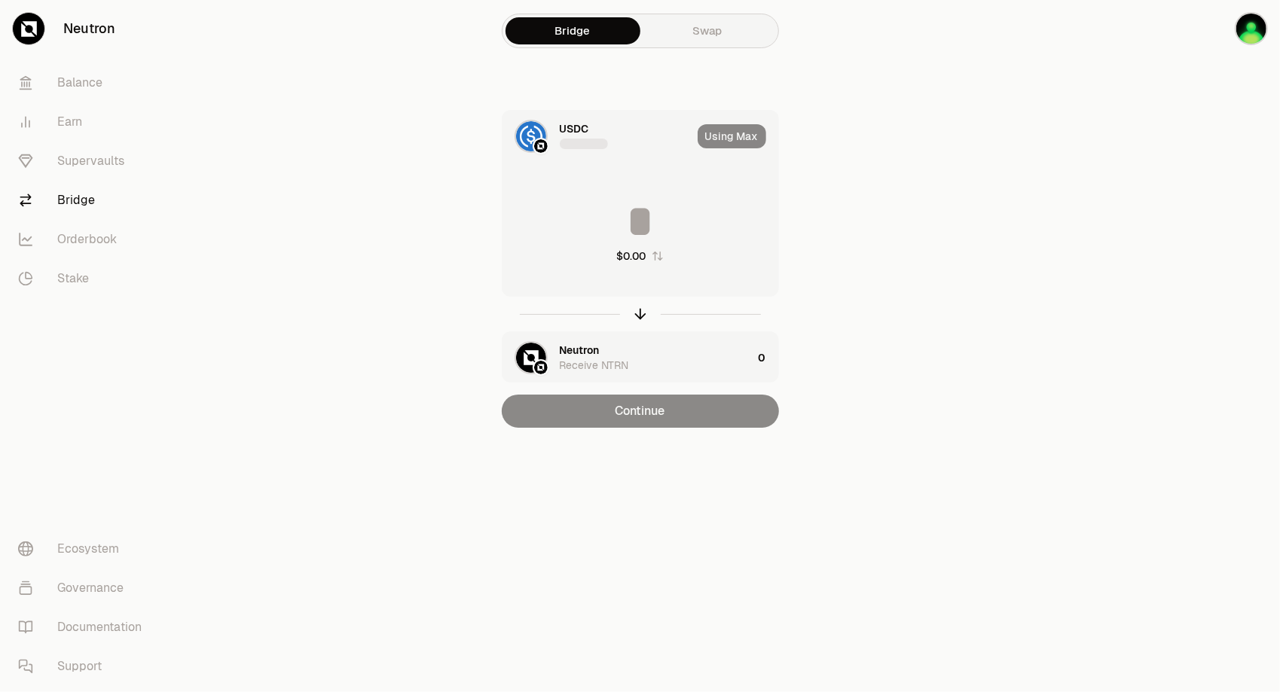
type input "********"
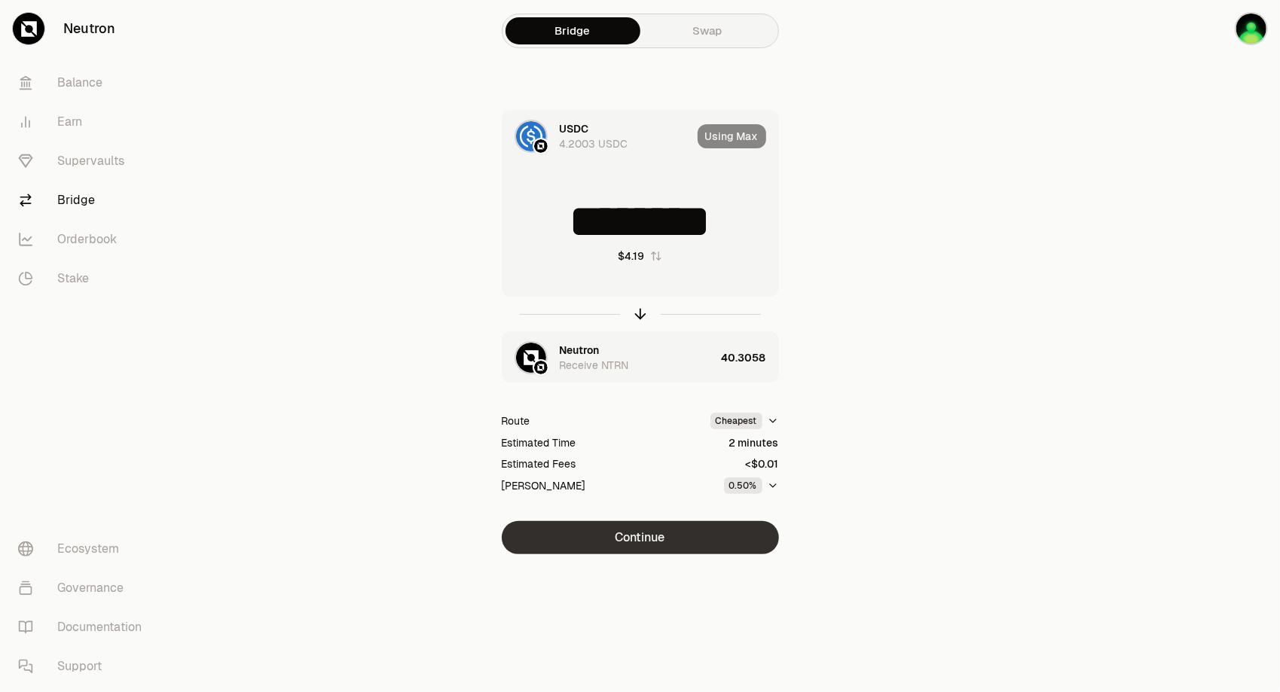
click at [691, 546] on button "Continue" at bounding box center [640, 537] width 277 height 33
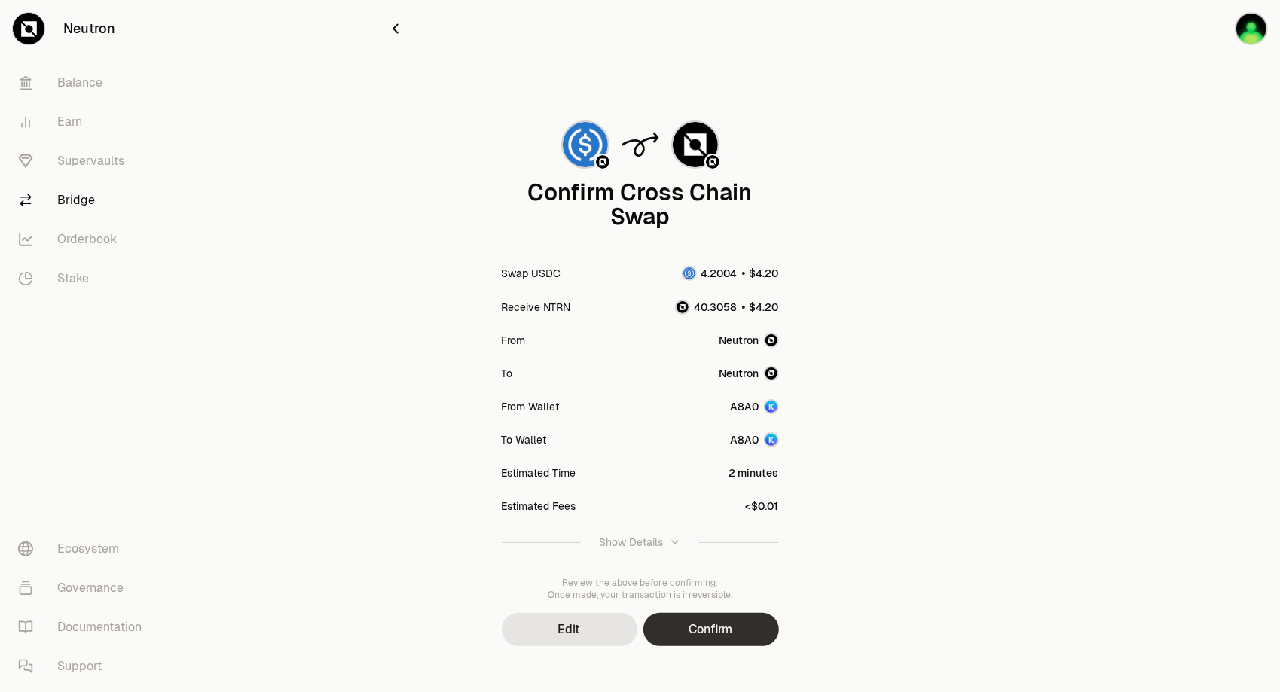
click at [734, 639] on button "Confirm" at bounding box center [711, 629] width 136 height 33
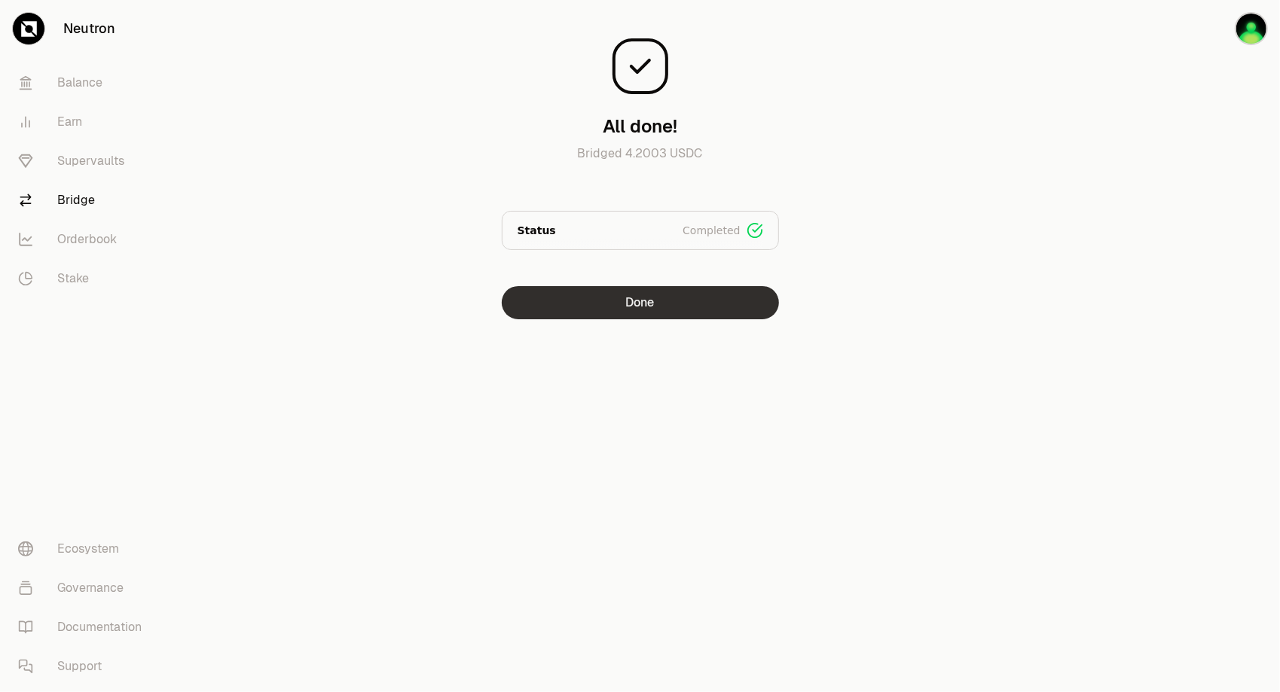
click at [637, 311] on button "Done" at bounding box center [640, 302] width 277 height 33
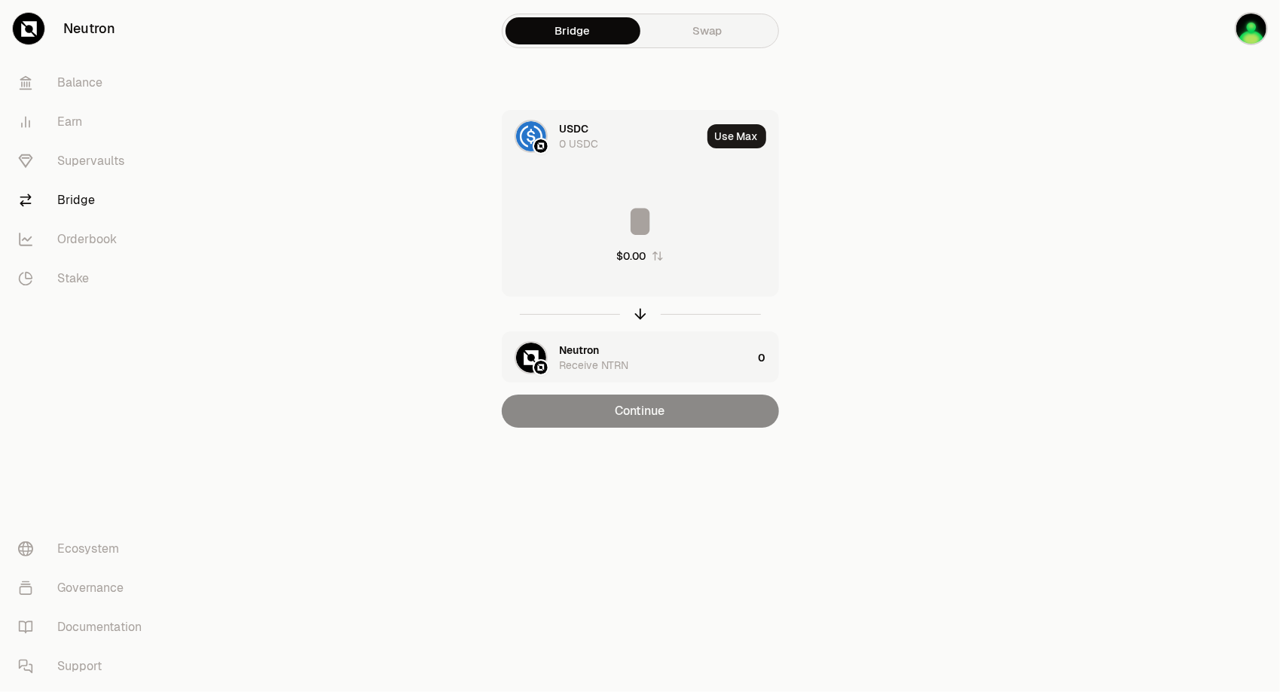
click at [560, 132] on div "USDC" at bounding box center [574, 128] width 29 height 15
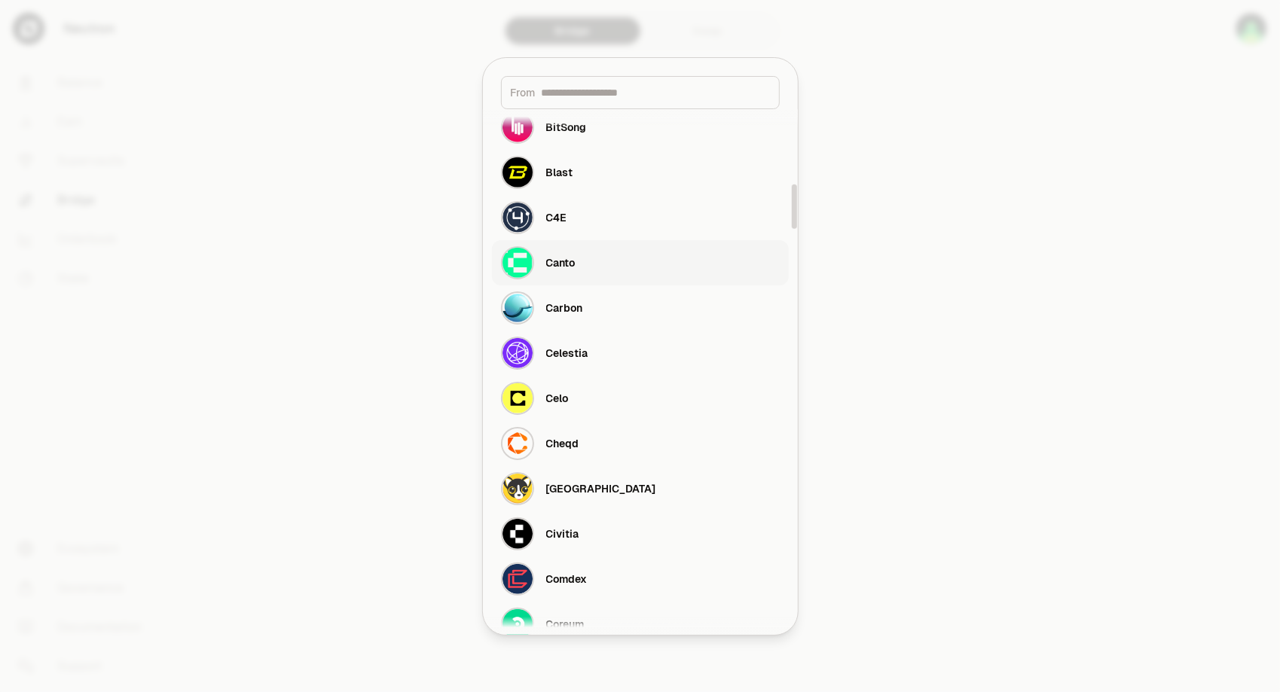
scroll to position [904, 0]
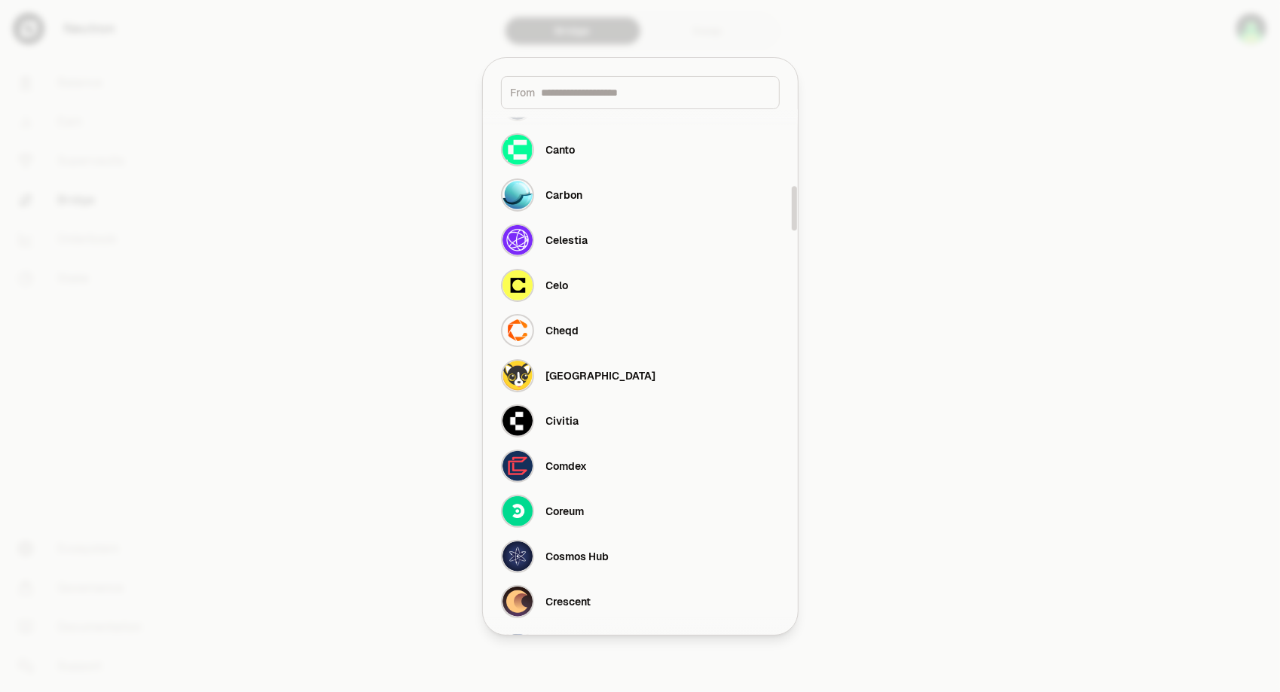
click at [989, 328] on div at bounding box center [640, 346] width 1280 height 692
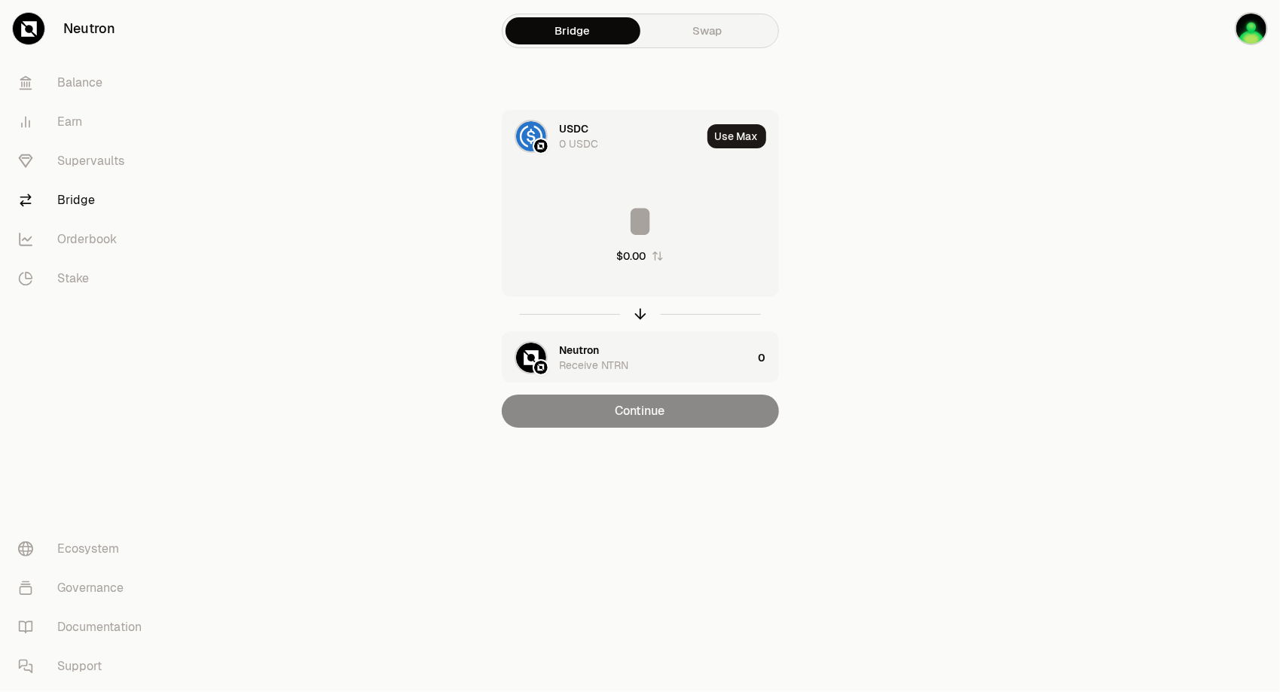
click at [523, 135] on img at bounding box center [531, 136] width 30 height 30
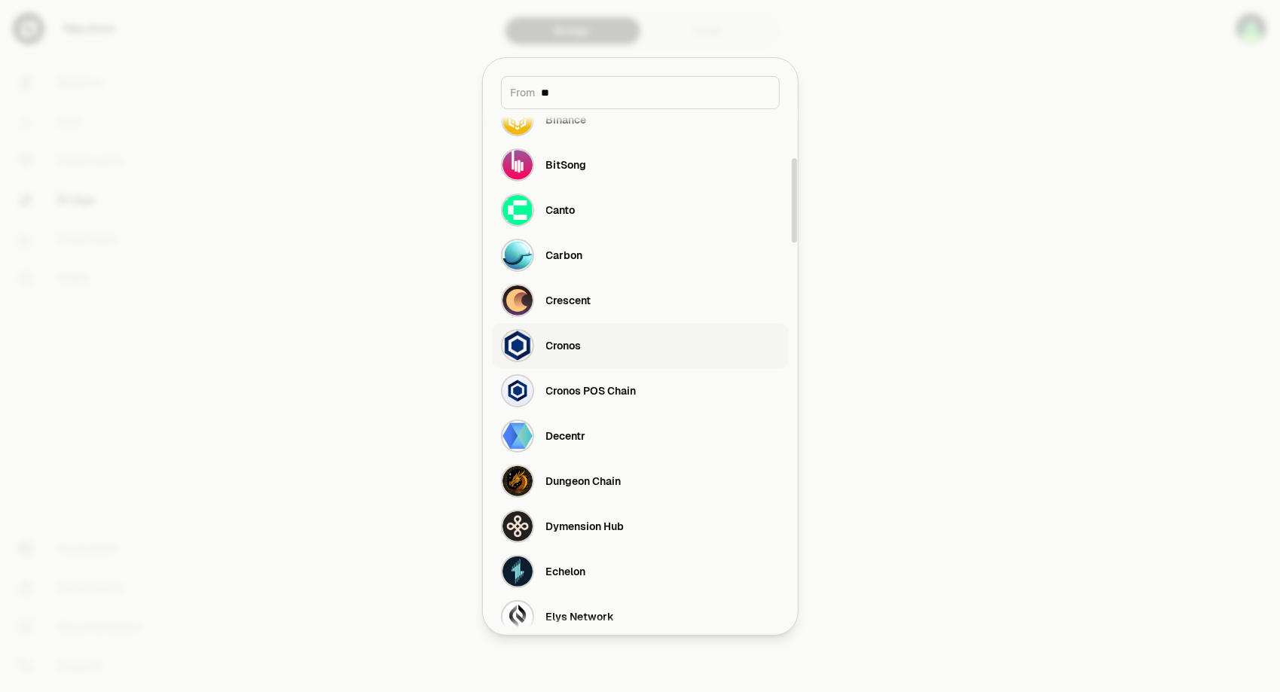
scroll to position [0, 0]
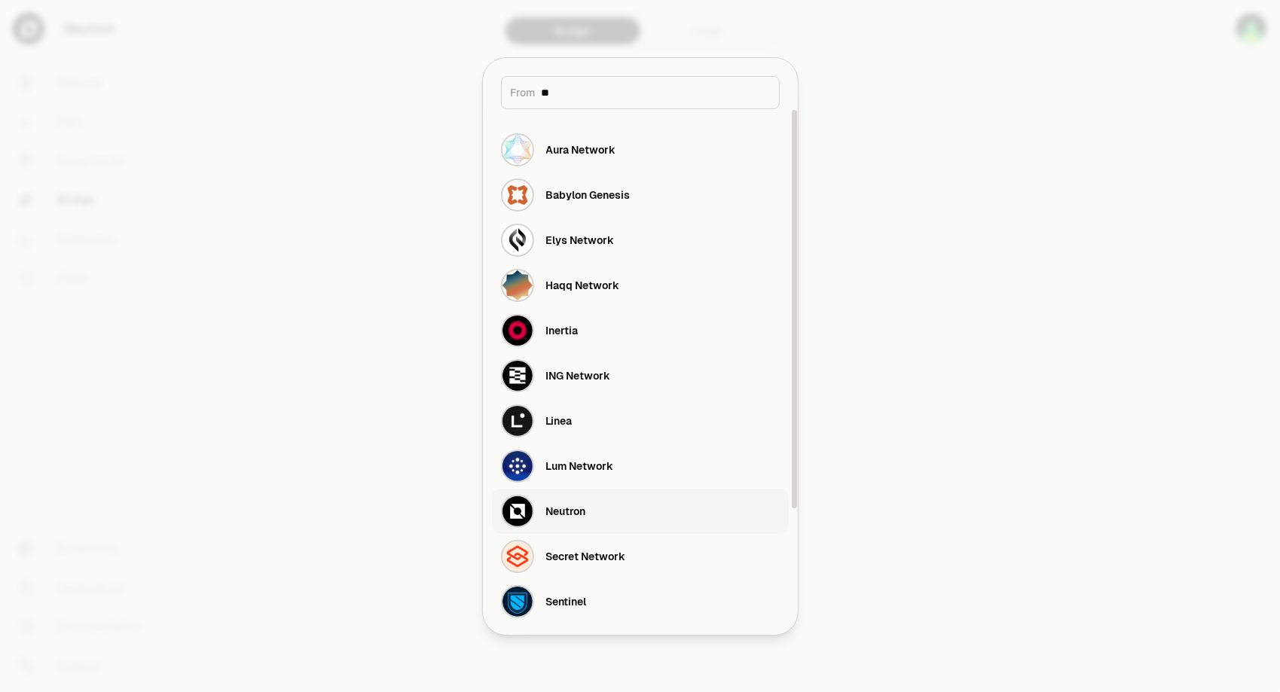
type input "**"
click at [607, 513] on button "Neutron" at bounding box center [640, 511] width 297 height 45
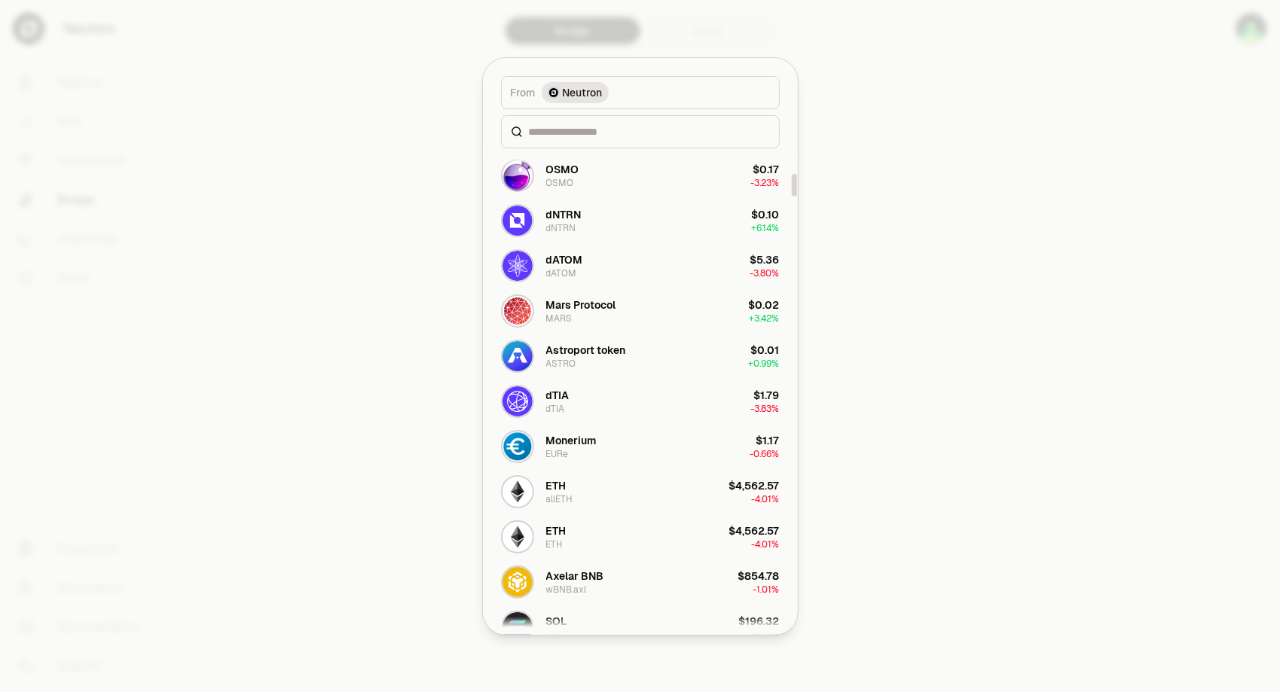
scroll to position [301, 0]
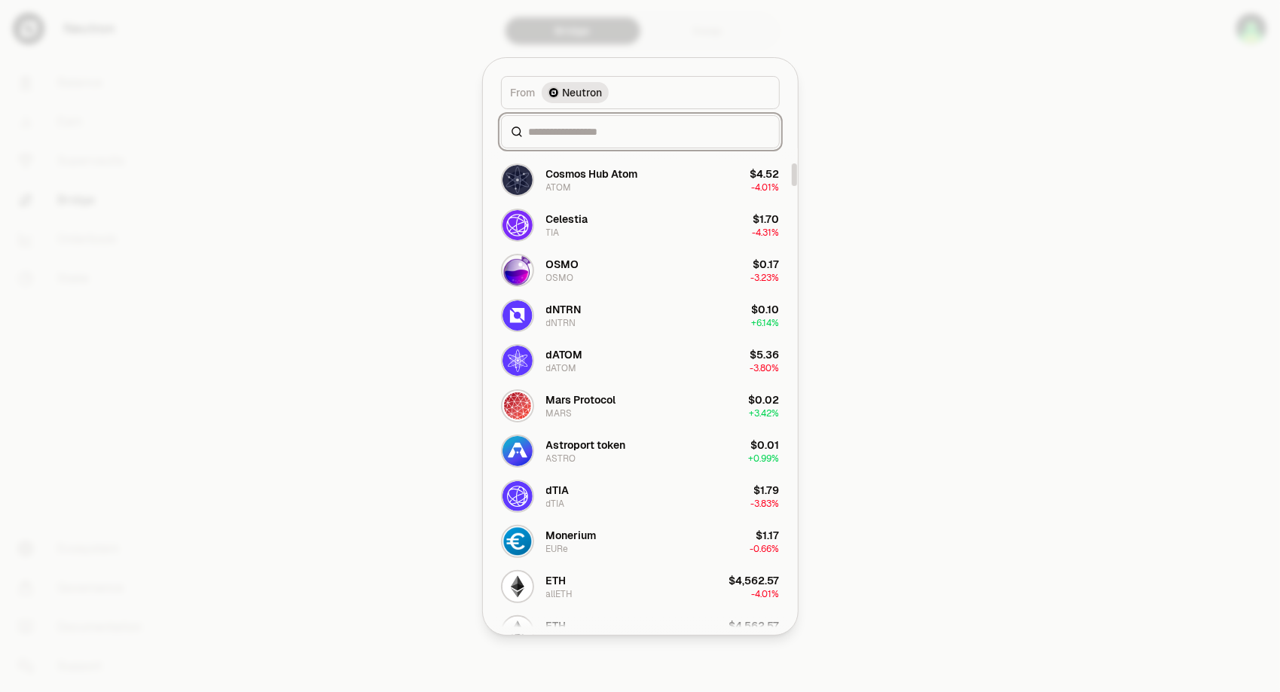
click at [568, 130] on input at bounding box center [649, 131] width 241 height 15
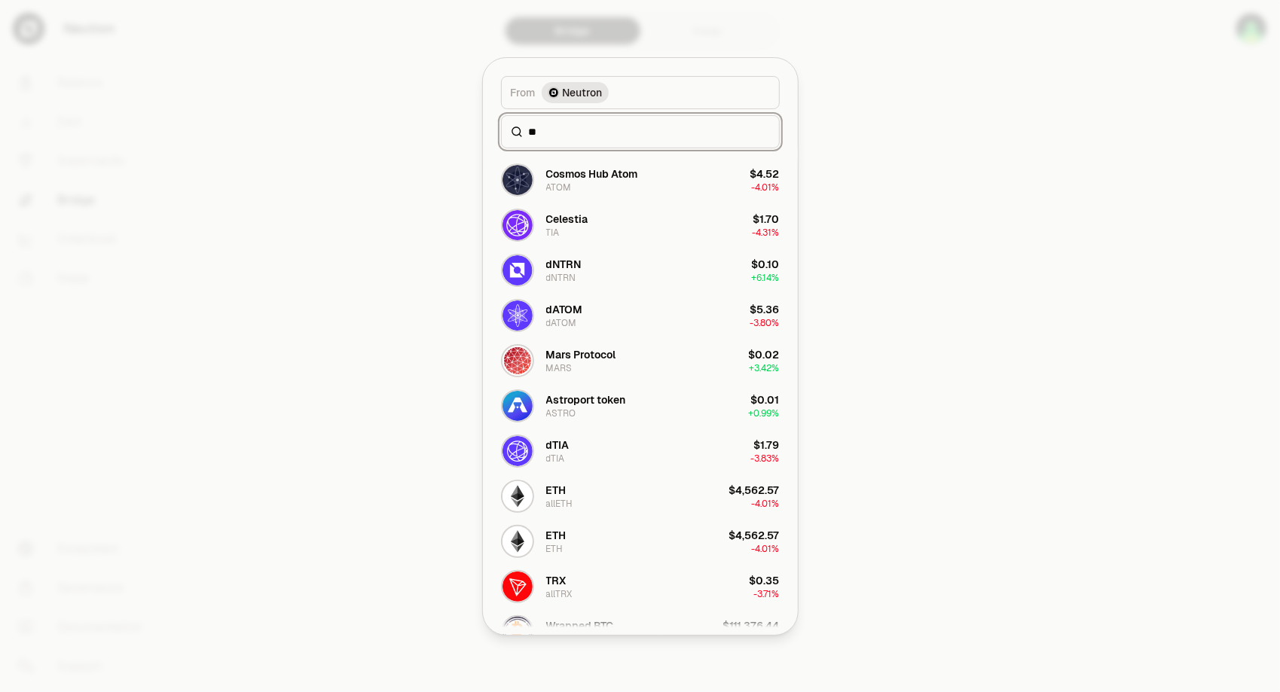
scroll to position [157, 0]
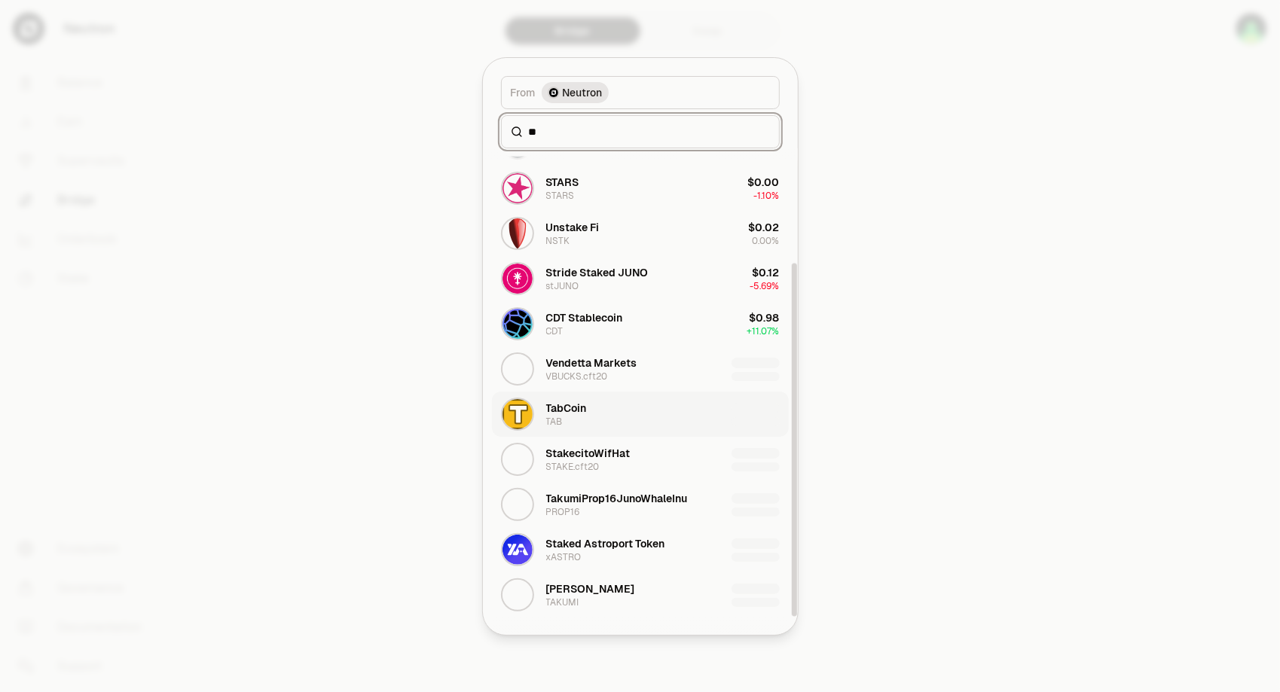
type input "**"
click at [581, 411] on div "TabCoin" at bounding box center [566, 408] width 41 height 15
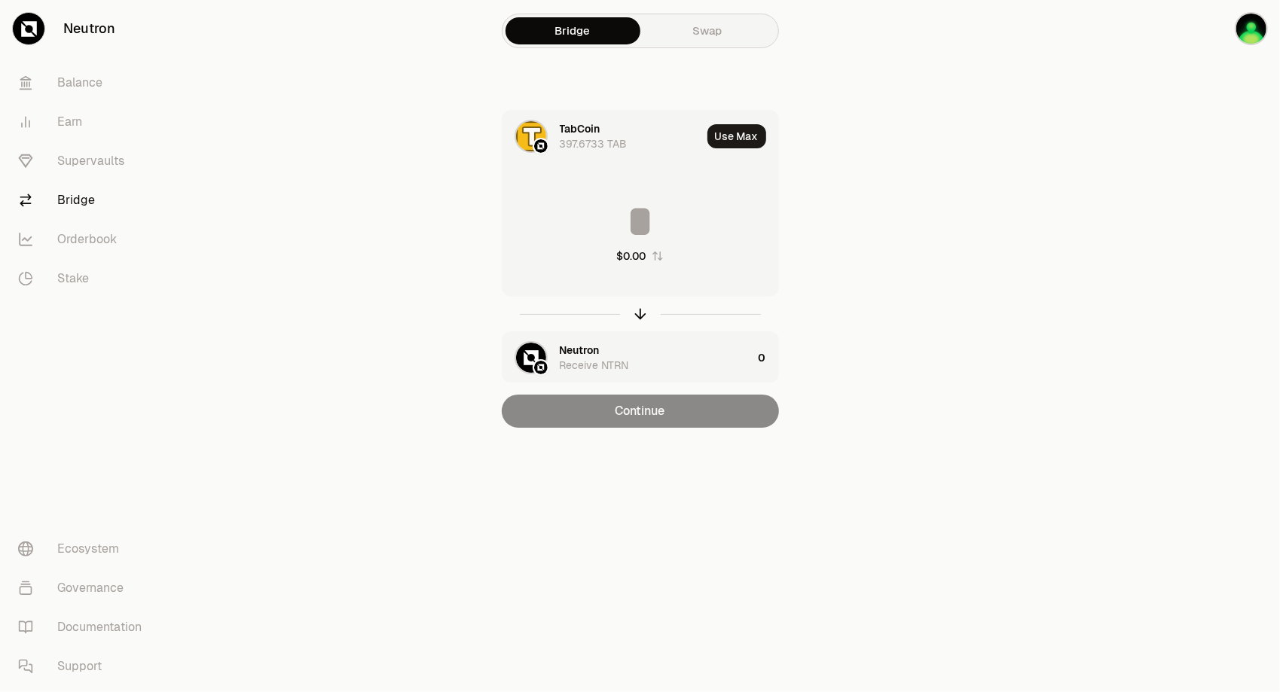
click at [659, 214] on input at bounding box center [641, 221] width 276 height 45
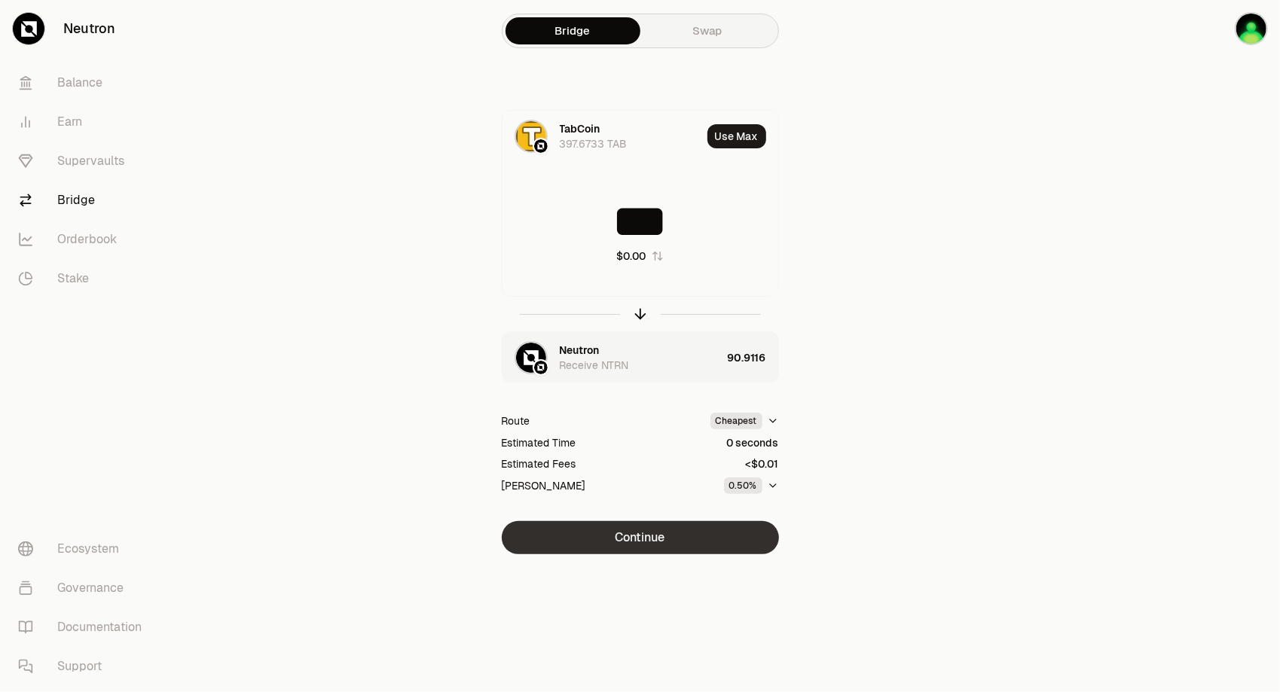
type input "***"
click at [674, 539] on button "Continue" at bounding box center [640, 537] width 277 height 33
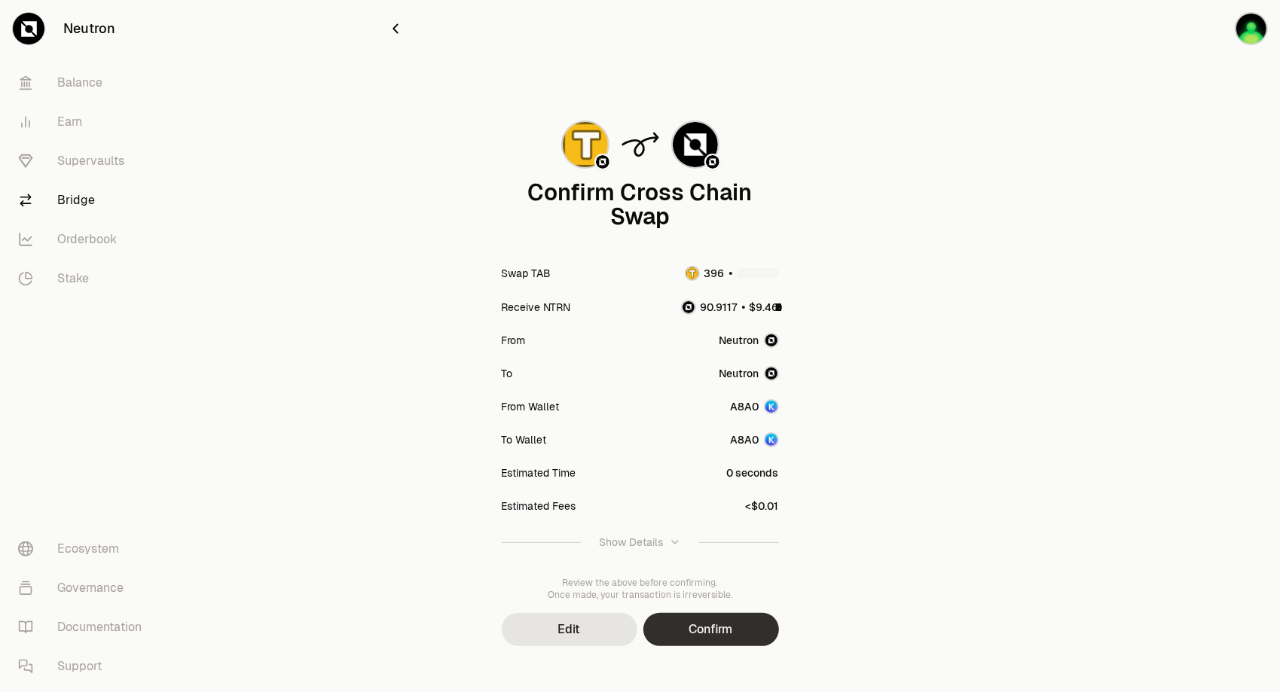
click at [716, 621] on button "Confirm" at bounding box center [711, 629] width 136 height 33
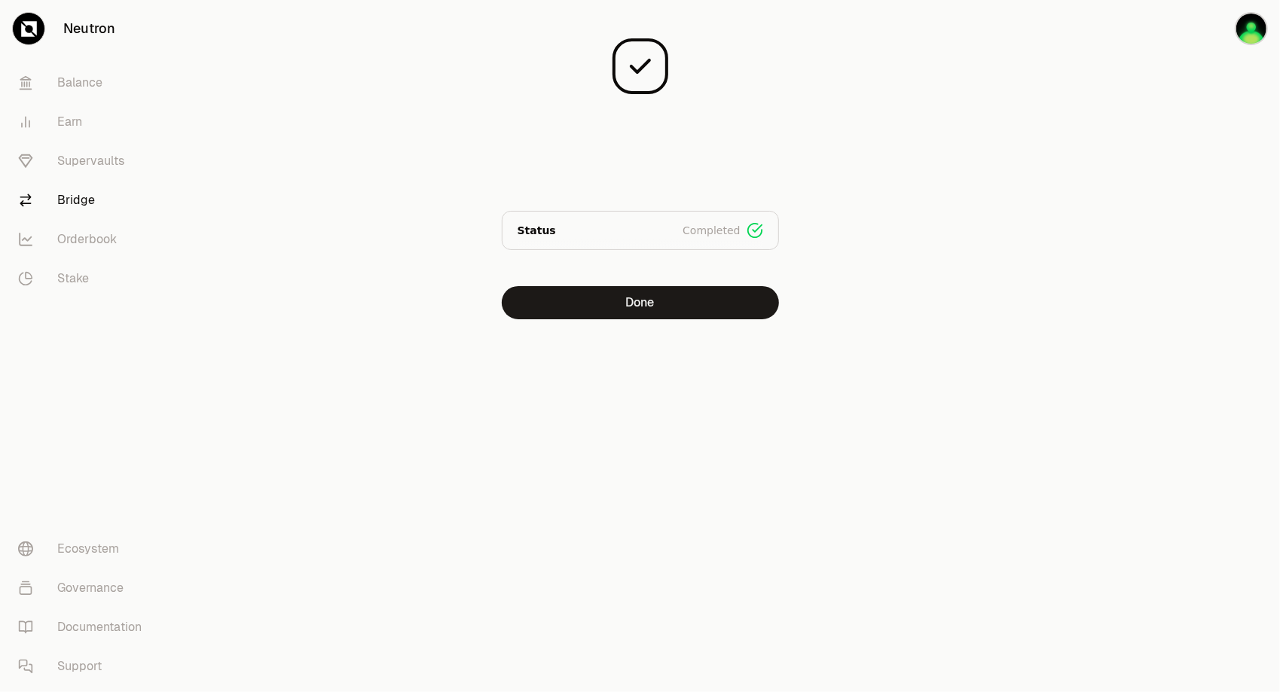
click at [989, 314] on div at bounding box center [1195, 190] width 169 height 380
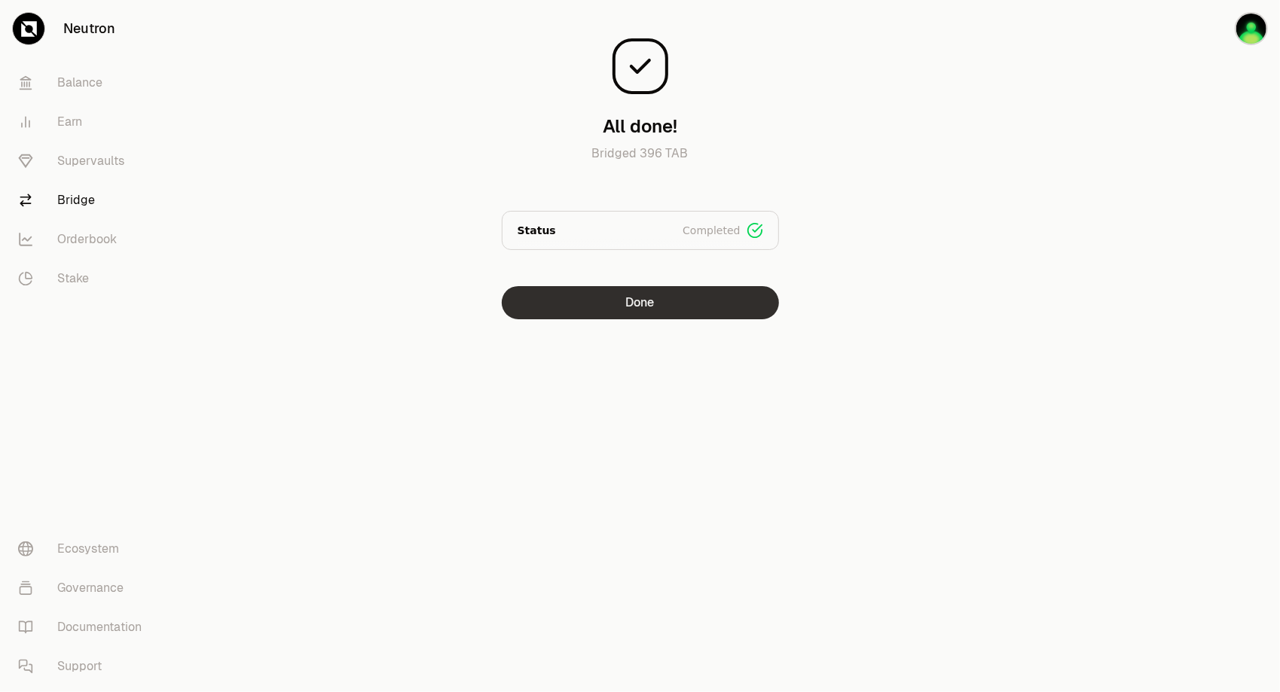
click at [680, 307] on button "Done" at bounding box center [640, 302] width 277 height 33
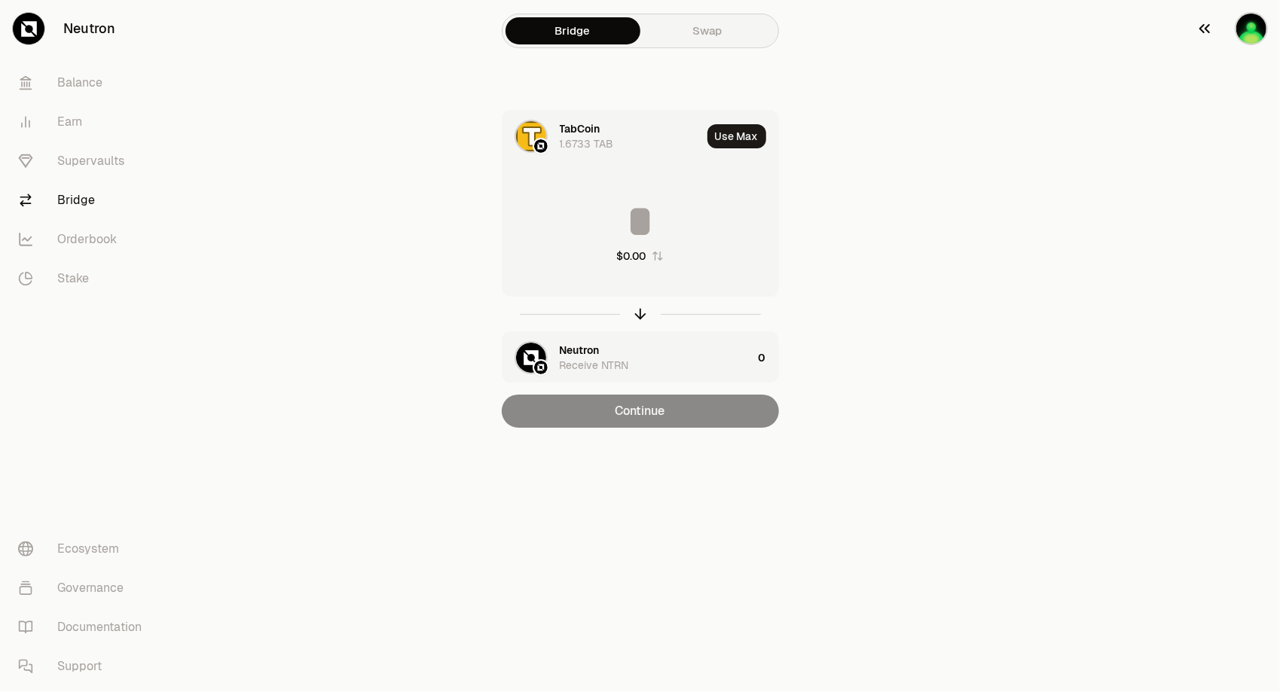
click at [989, 26] on img "button" at bounding box center [1251, 28] width 33 height 33
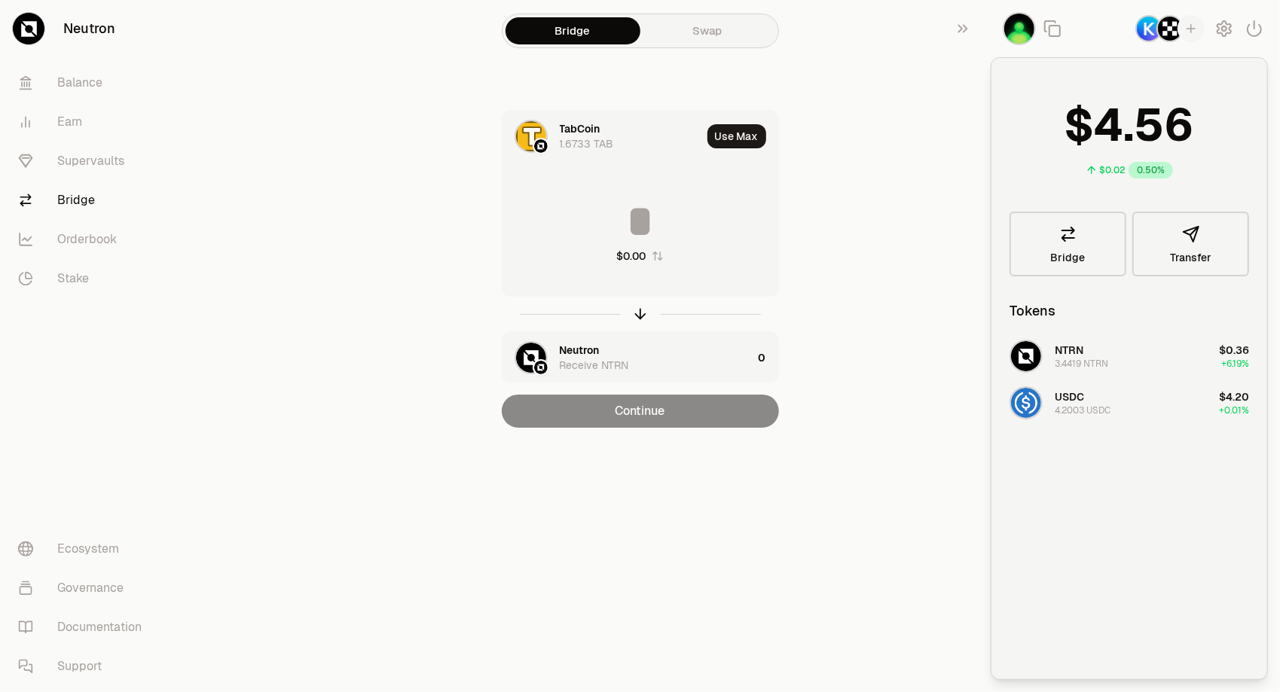
click at [989, 355] on button "NTRN 3.4419 NTRN $0.36 +6.19%" at bounding box center [1130, 356] width 258 height 45
click at [989, 406] on button "USDC 4.2003 USDC $4.20 +0.01%" at bounding box center [1130, 403] width 258 height 45
click at [907, 405] on div "Bridge Swap TabCoin 1.6733 TAB Use Max $0.00 Neutron Receive NTRN 0 Continue" at bounding box center [640, 244] width 542 height 488
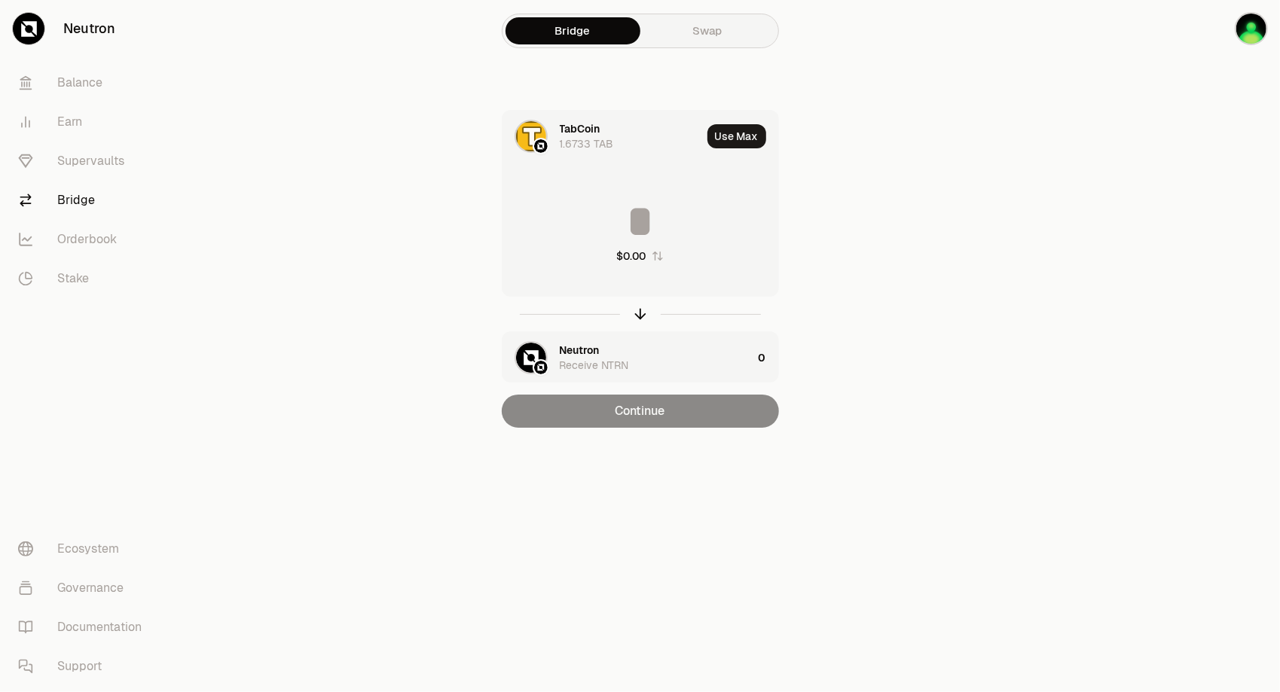
click at [702, 29] on link "Swap" at bounding box center [707, 30] width 135 height 27
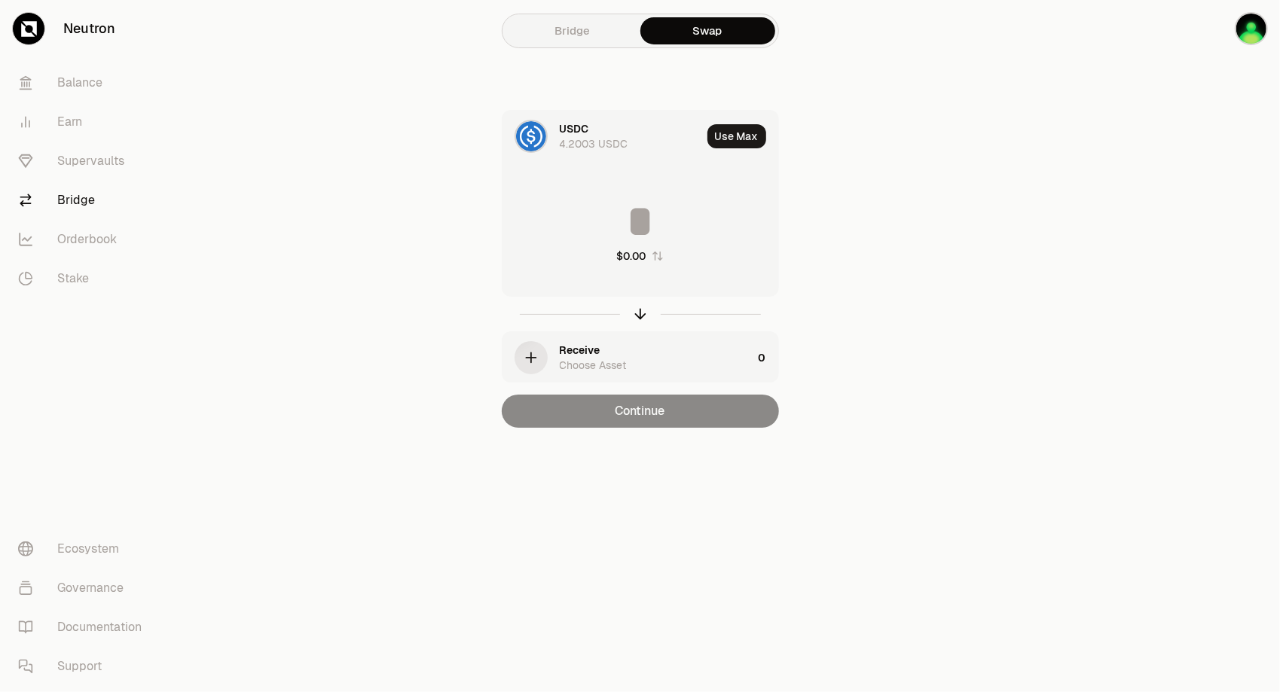
click at [576, 29] on link "Bridge" at bounding box center [573, 30] width 135 height 27
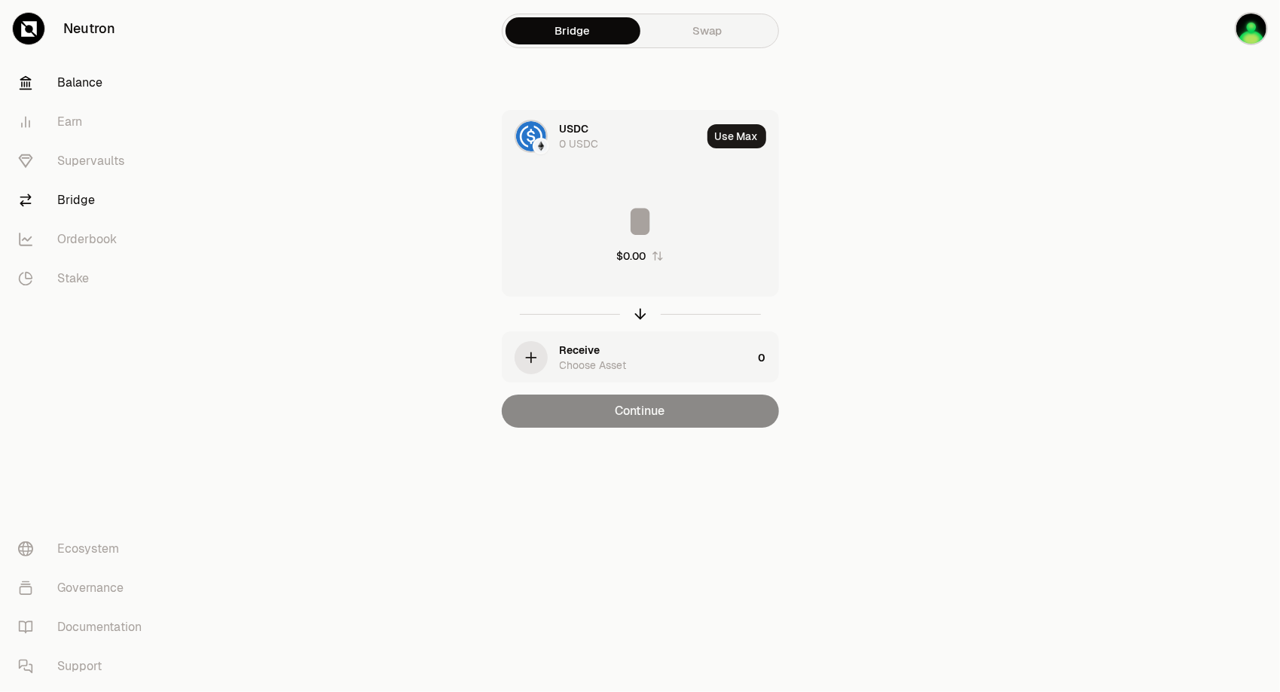
click at [69, 82] on font "Balance" at bounding box center [79, 83] width 45 height 18
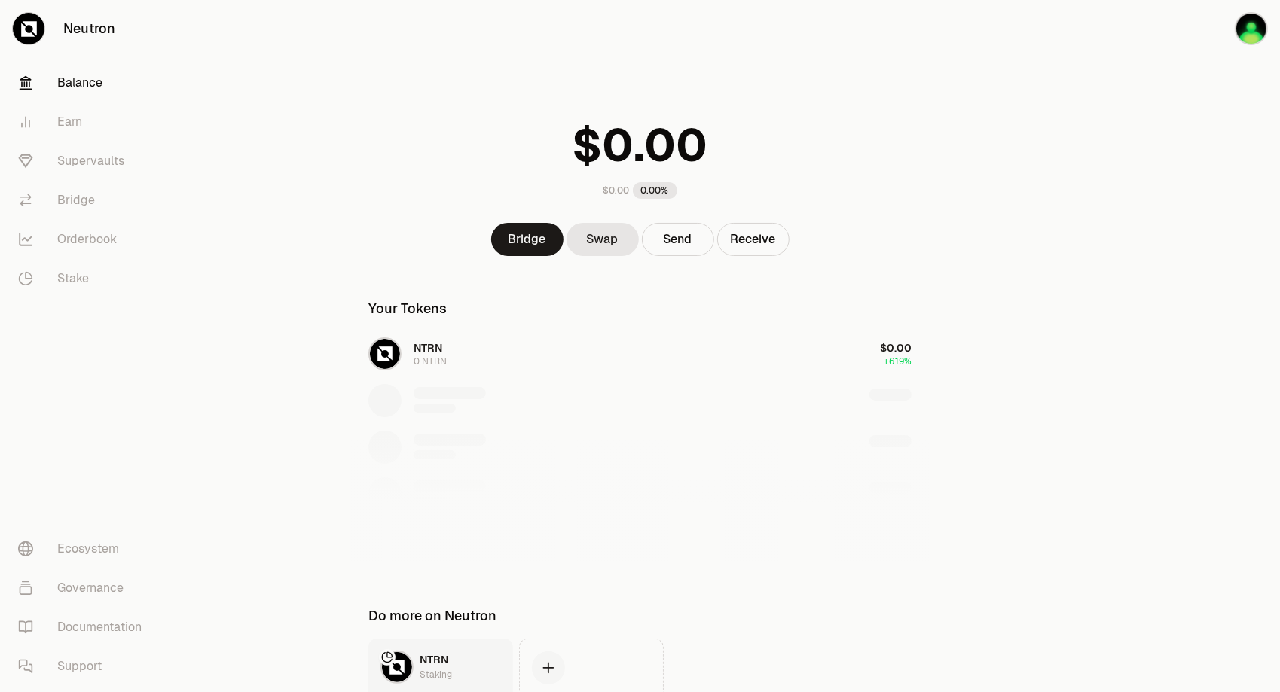
click at [989, 134] on div at bounding box center [1195, 410] width 169 height 820
click at [596, 344] on div "NTRN 0 NTRN $0.00 +6.19%" at bounding box center [639, 448] width 579 height 232
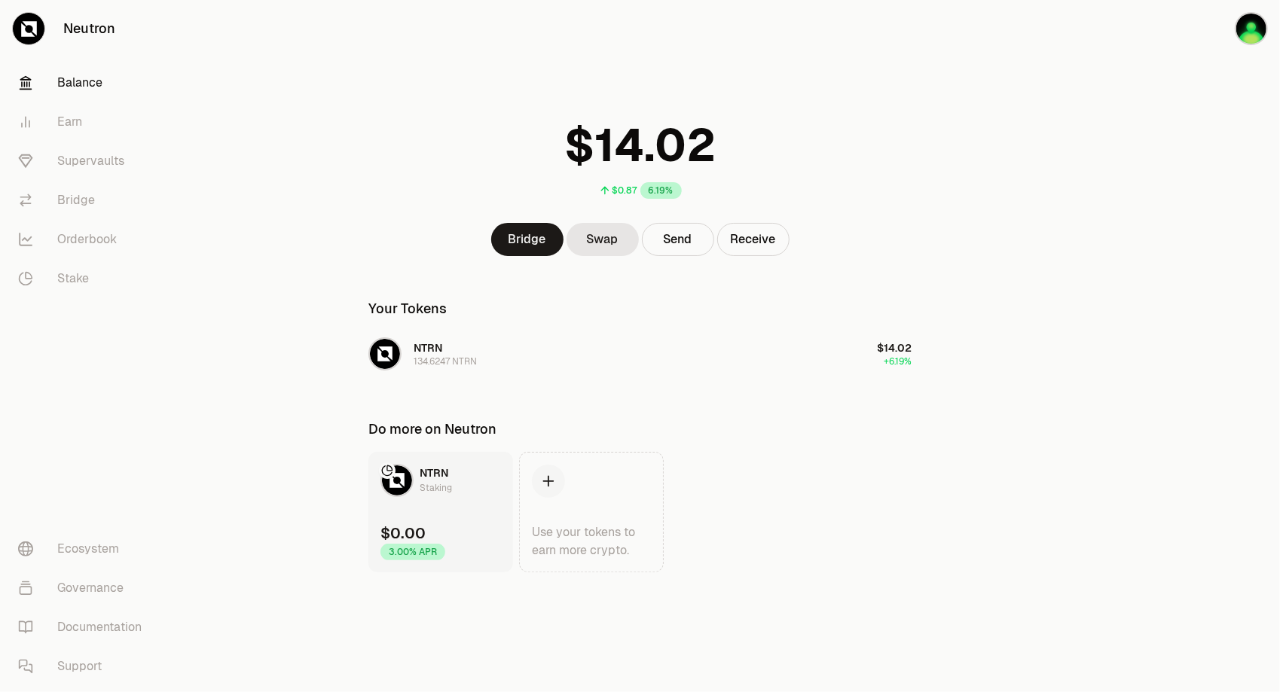
click at [989, 274] on div at bounding box center [1195, 316] width 169 height 633
click at [799, 692] on html "Neutron Balance Earn Supervaults Bridge Orderbook Stake Ecosystem Governance Do…" at bounding box center [640, 346] width 1280 height 692
